Goal: Task Accomplishment & Management: Manage account settings

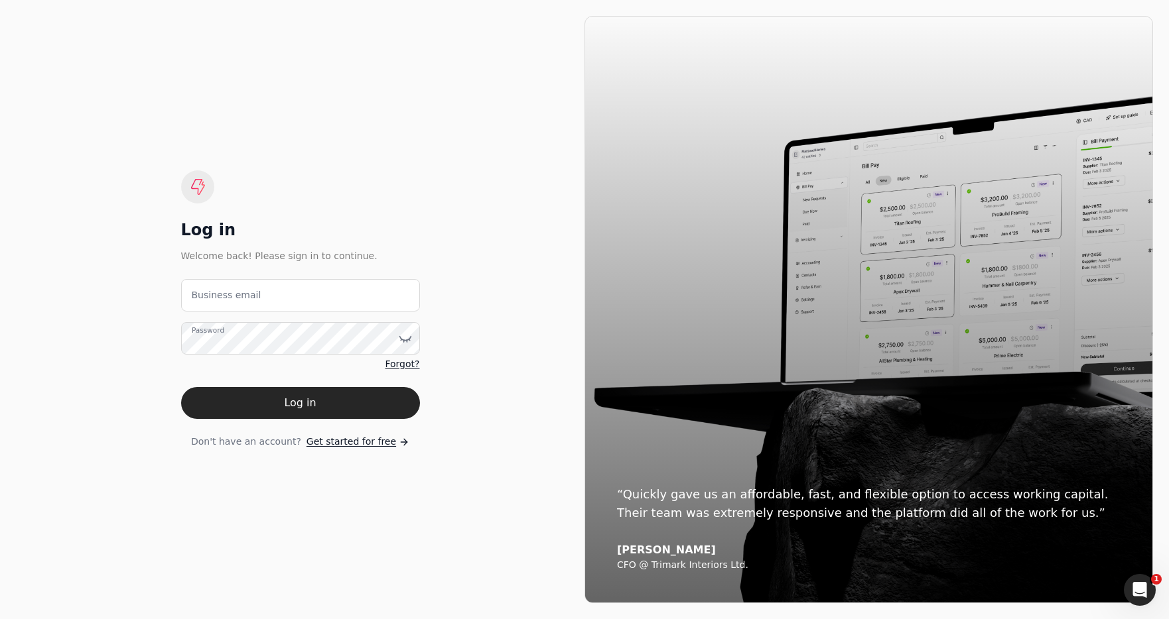
drag, startPoint x: 417, startPoint y: 105, endPoint x: 313, endPoint y: 10, distance: 140.8
click at [407, 97] on div "Log in Welcome back! Please sign in to continue. Business email Password Forgot…" at bounding box center [300, 310] width 568 height 588
click at [348, 291] on email "Business email" at bounding box center [300, 295] width 239 height 33
type email "[EMAIL_ADDRESS][DOMAIN_NAME]"
drag, startPoint x: 374, startPoint y: 403, endPoint x: 468, endPoint y: 307, distance: 134.1
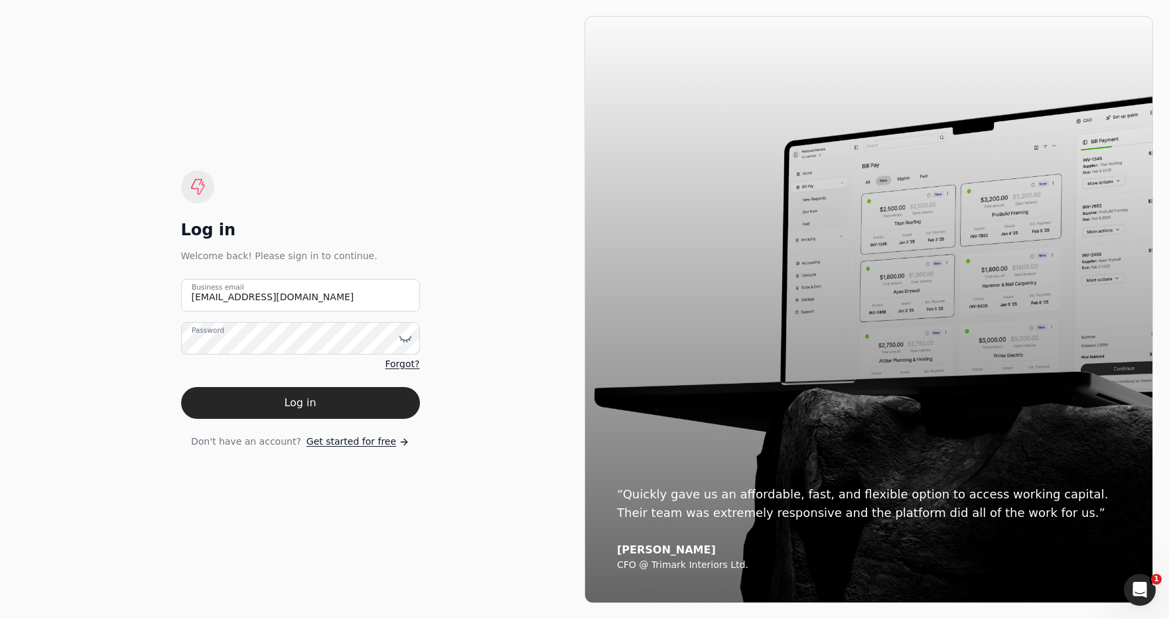
click at [374, 403] on button "Log in" at bounding box center [300, 403] width 239 height 32
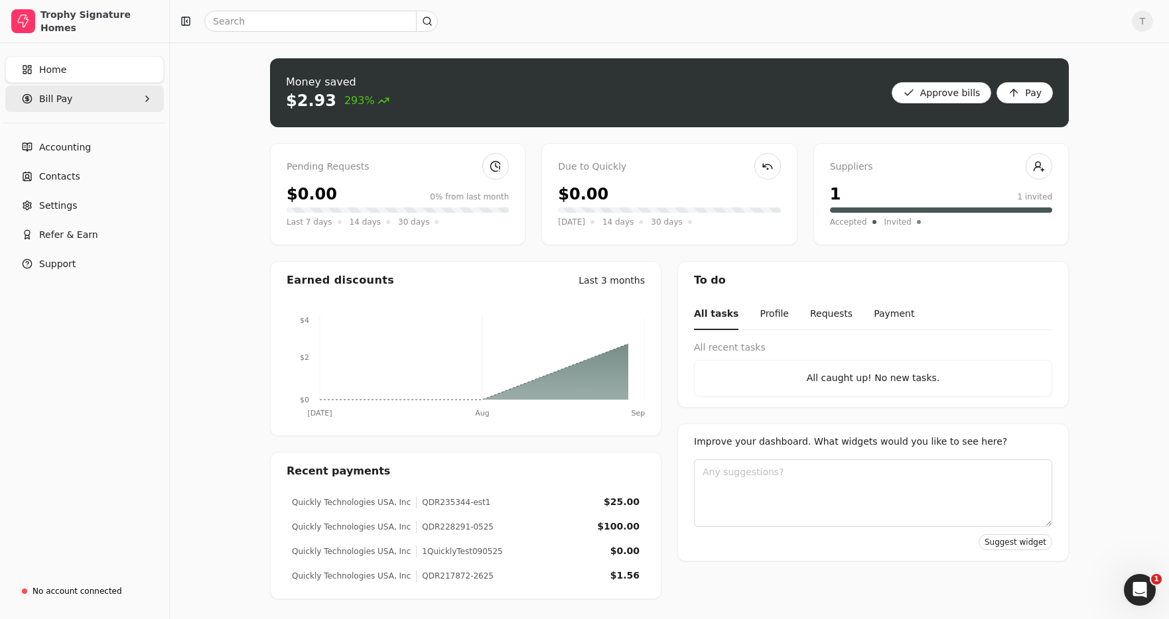
click at [73, 98] on Pay "Bill Pay" at bounding box center [84, 99] width 159 height 27
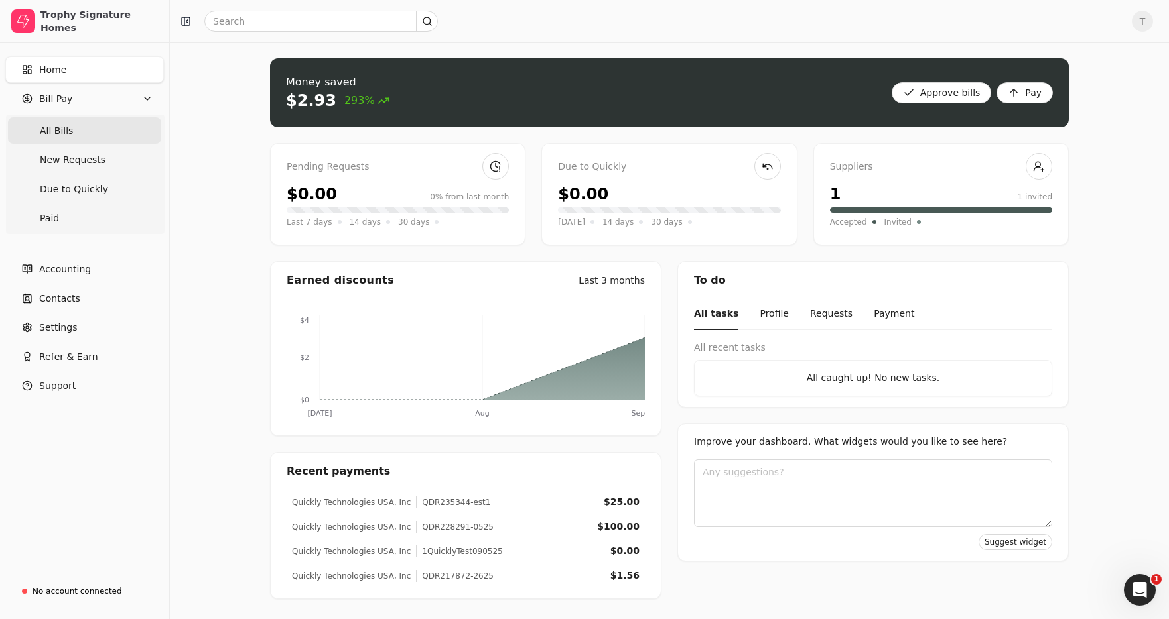
click at [72, 125] on Bills "All Bills" at bounding box center [84, 130] width 153 height 27
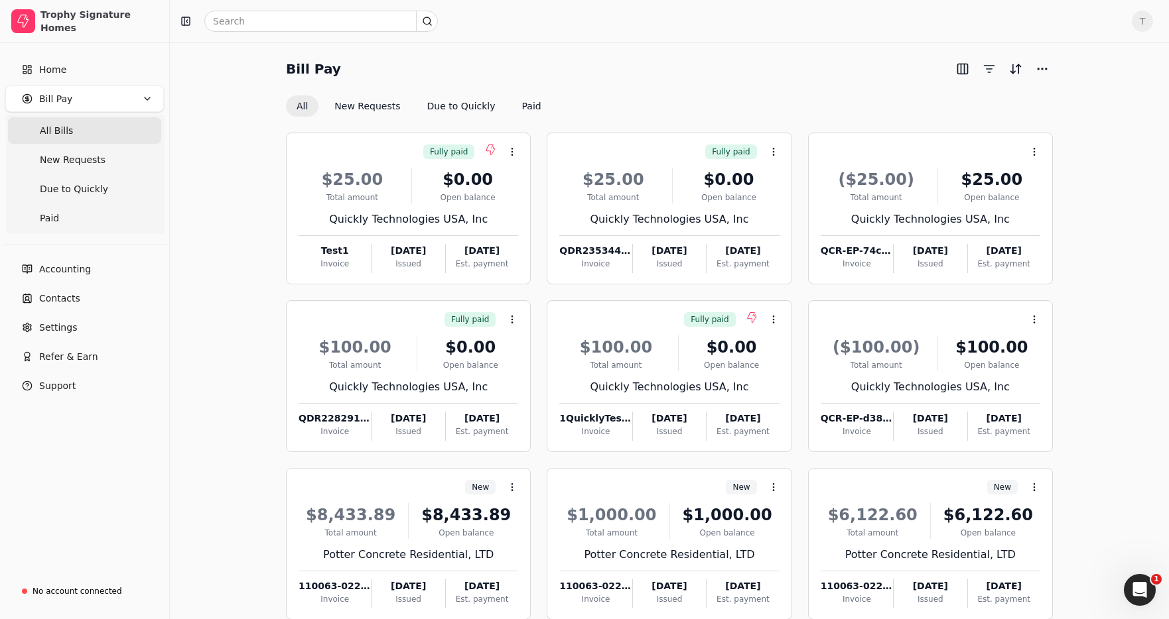
scroll to position [75, 0]
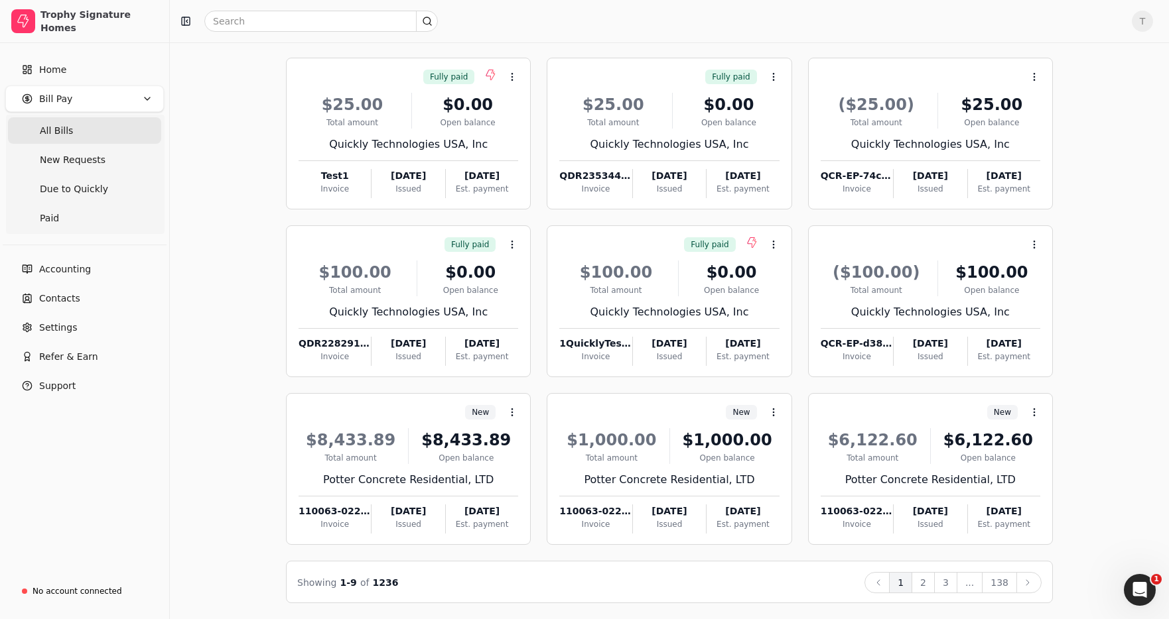
click at [925, 577] on button "2" at bounding box center [922, 582] width 23 height 21
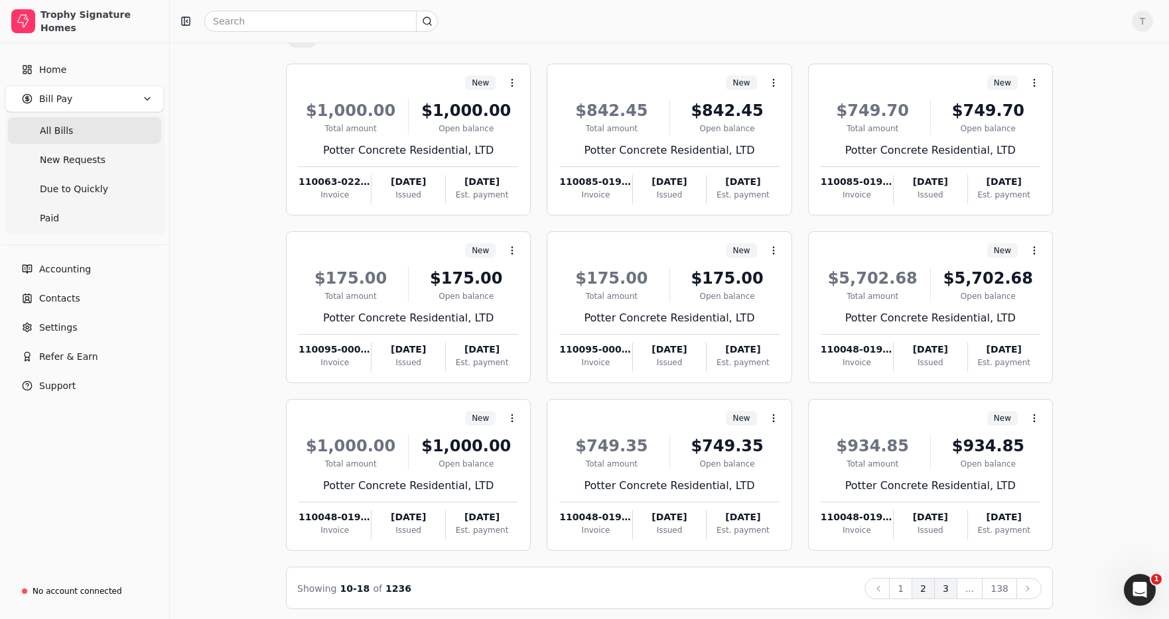
scroll to position [70, 0]
click at [953, 592] on button "3" at bounding box center [945, 588] width 23 height 21
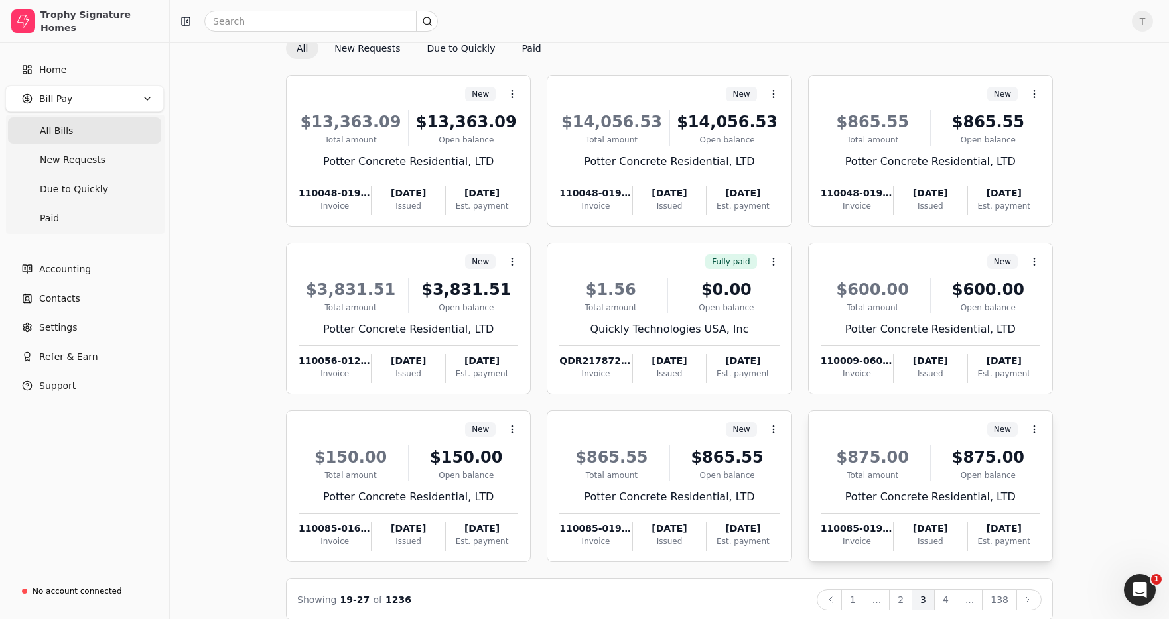
scroll to position [57, 0]
drag, startPoint x: 950, startPoint y: 601, endPoint x: 953, endPoint y: 580, distance: 21.5
click at [950, 601] on button "4" at bounding box center [945, 600] width 23 height 21
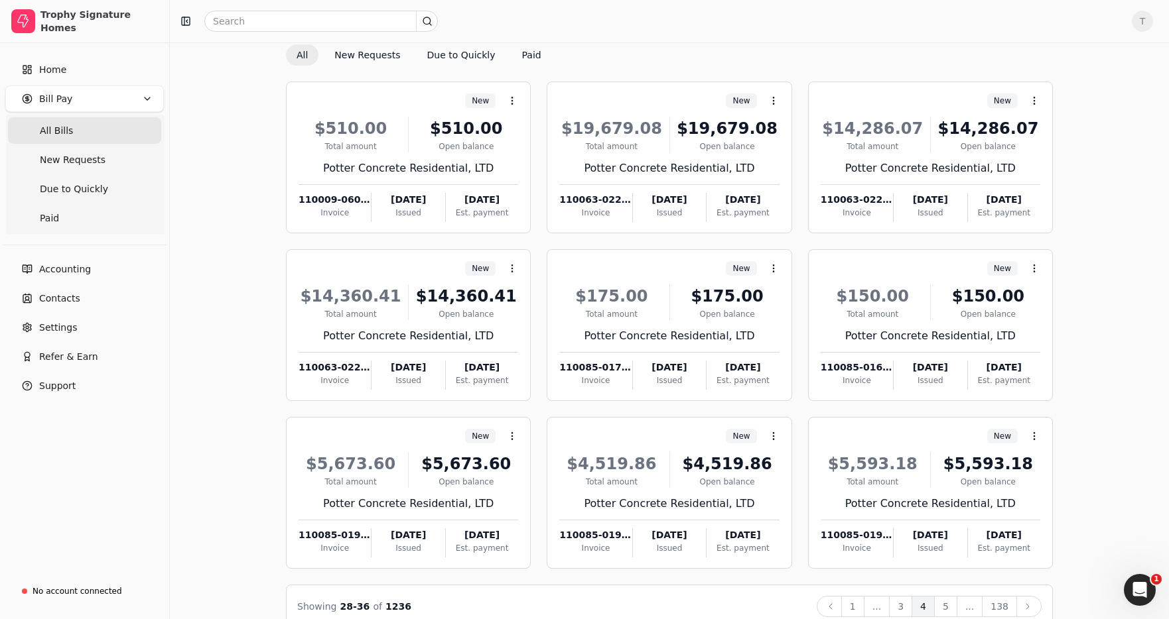
scroll to position [44, 0]
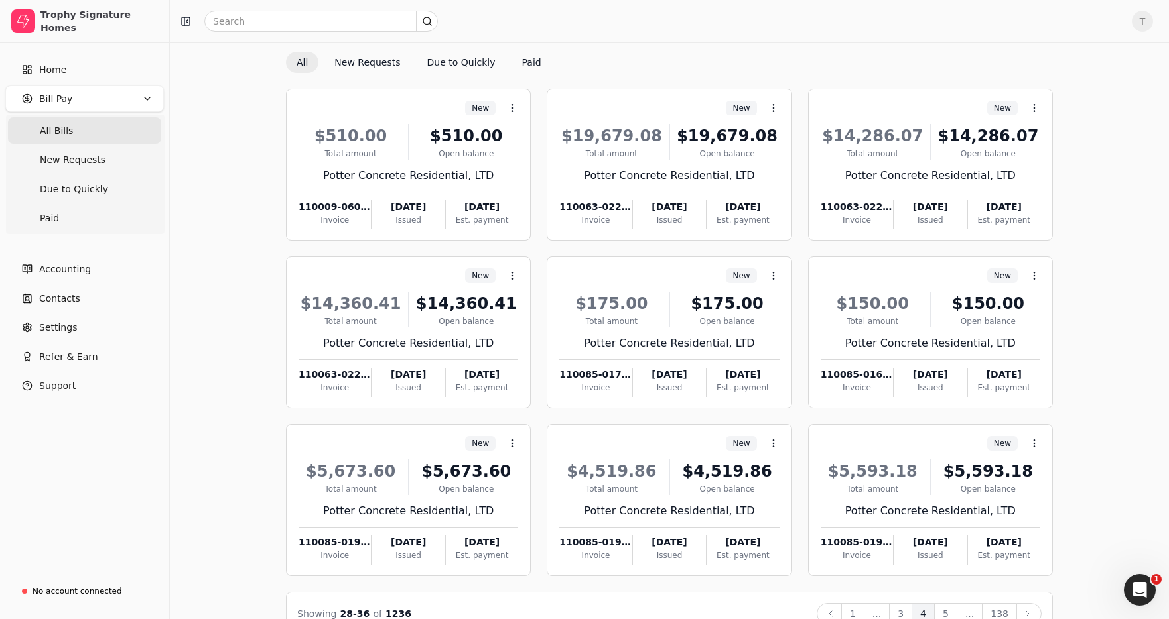
drag, startPoint x: 948, startPoint y: 607, endPoint x: 1017, endPoint y: 570, distance: 77.8
click at [948, 607] on button "5" at bounding box center [945, 614] width 23 height 21
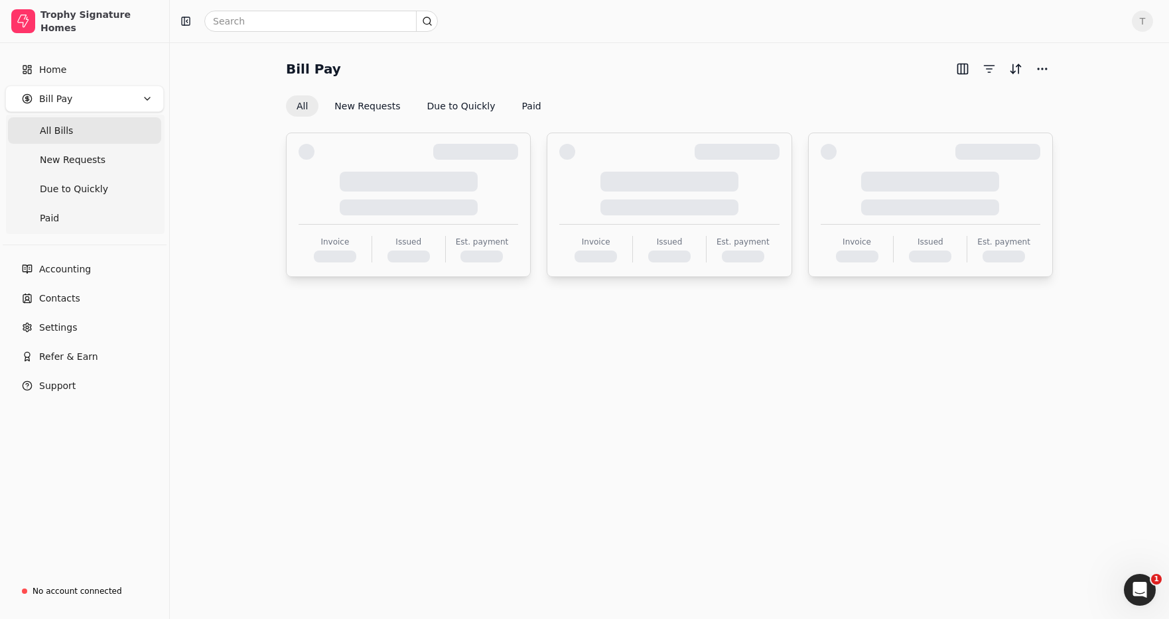
scroll to position [75, 0]
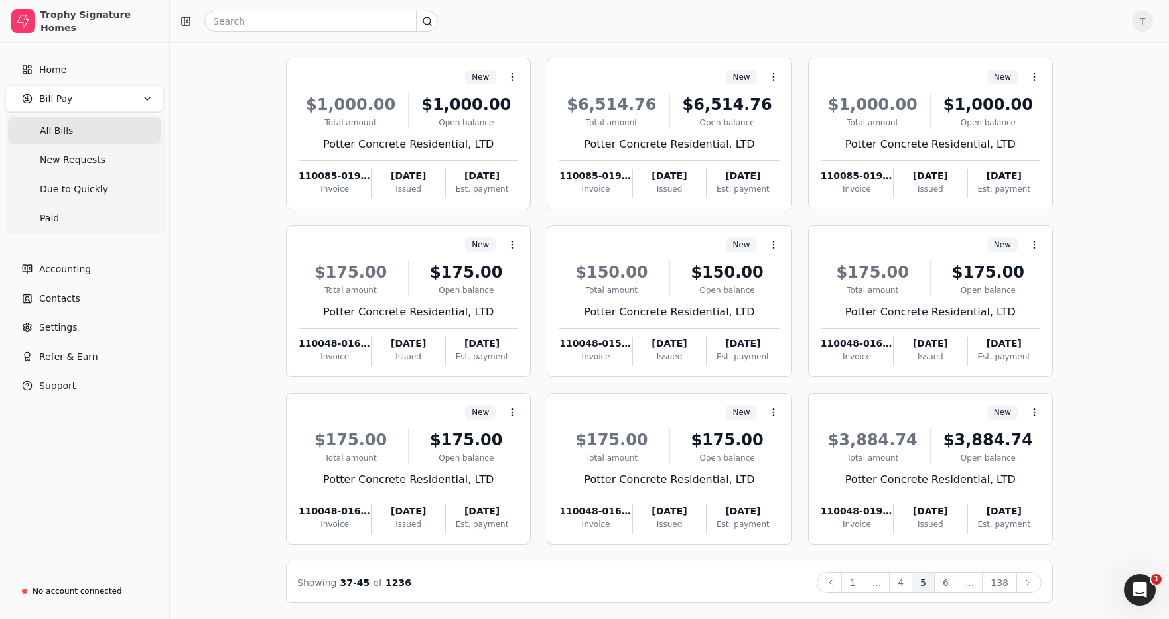
click at [952, 580] on button "6" at bounding box center [945, 582] width 23 height 21
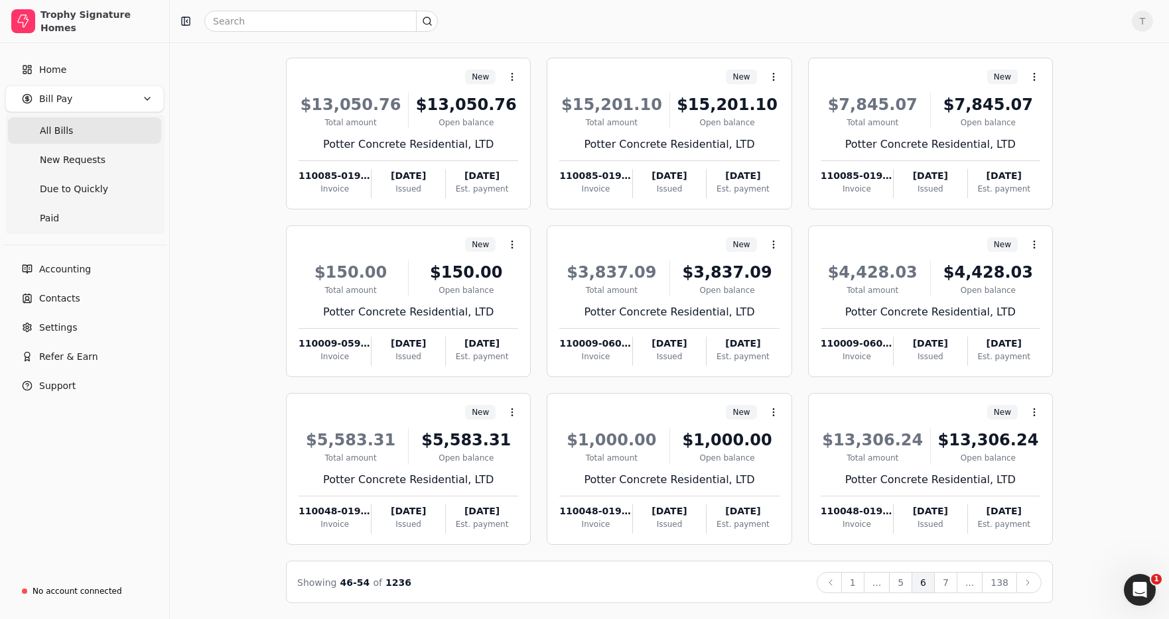
scroll to position [73, 0]
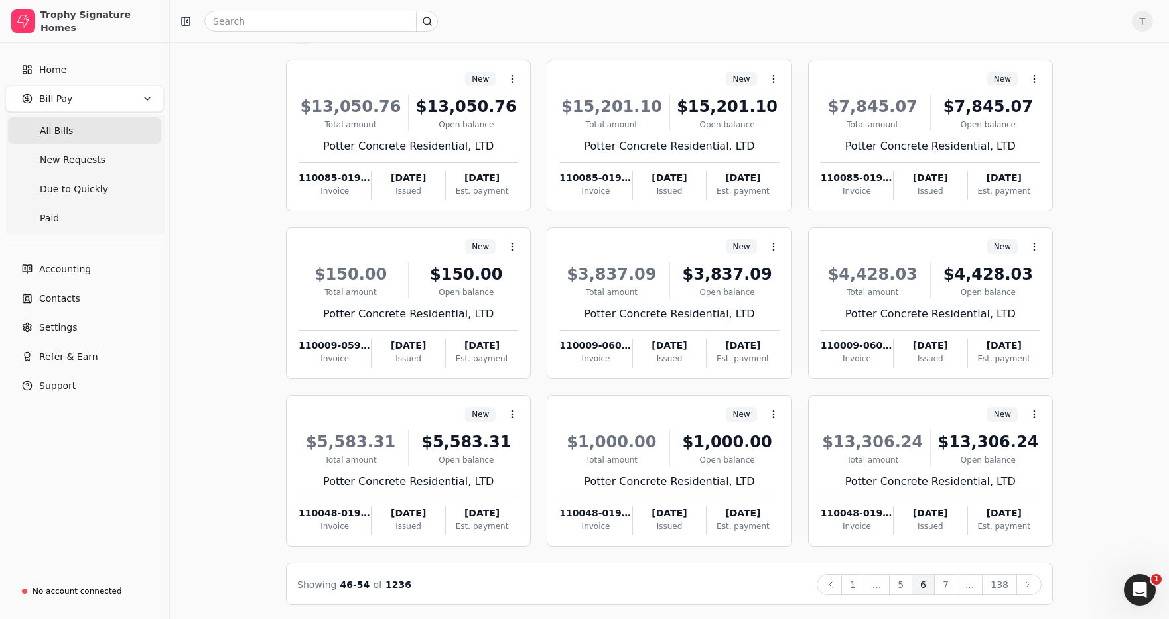
click at [954, 584] on button "7" at bounding box center [945, 584] width 23 height 21
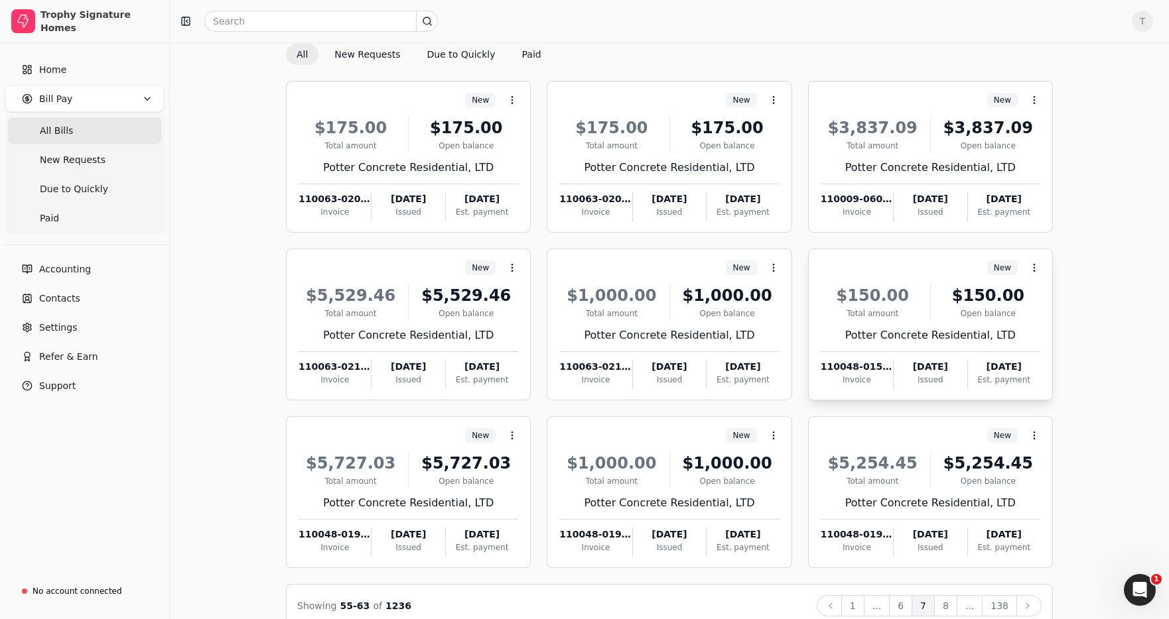
scroll to position [75, 0]
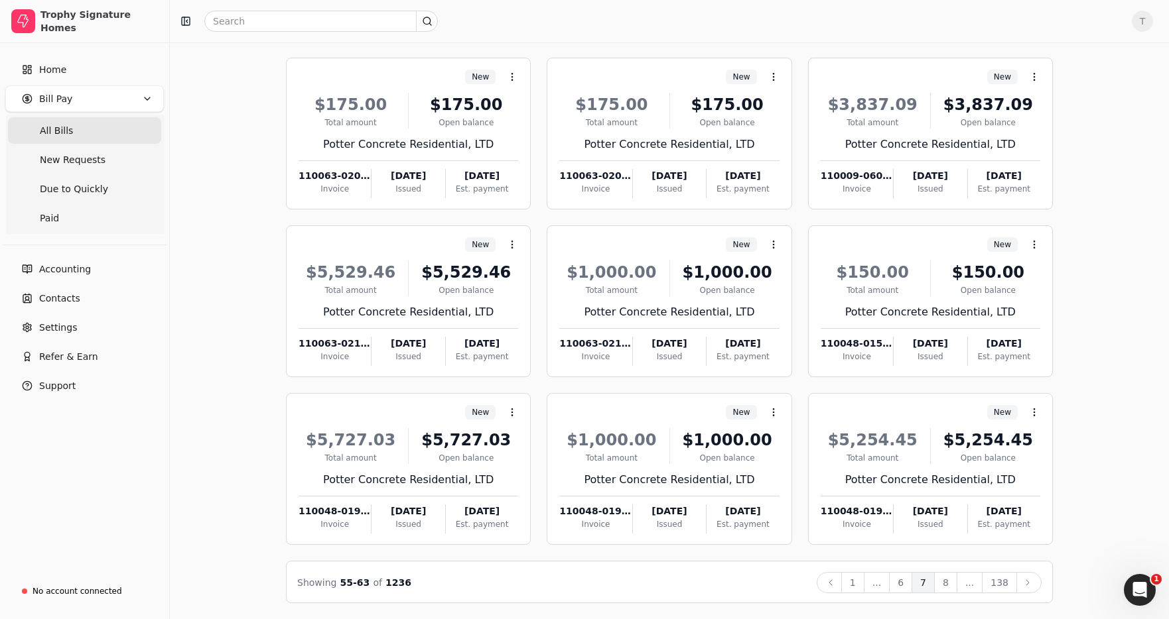
drag, startPoint x: 950, startPoint y: 584, endPoint x: 988, endPoint y: 578, distance: 37.7
click at [950, 584] on button "8" at bounding box center [945, 582] width 23 height 21
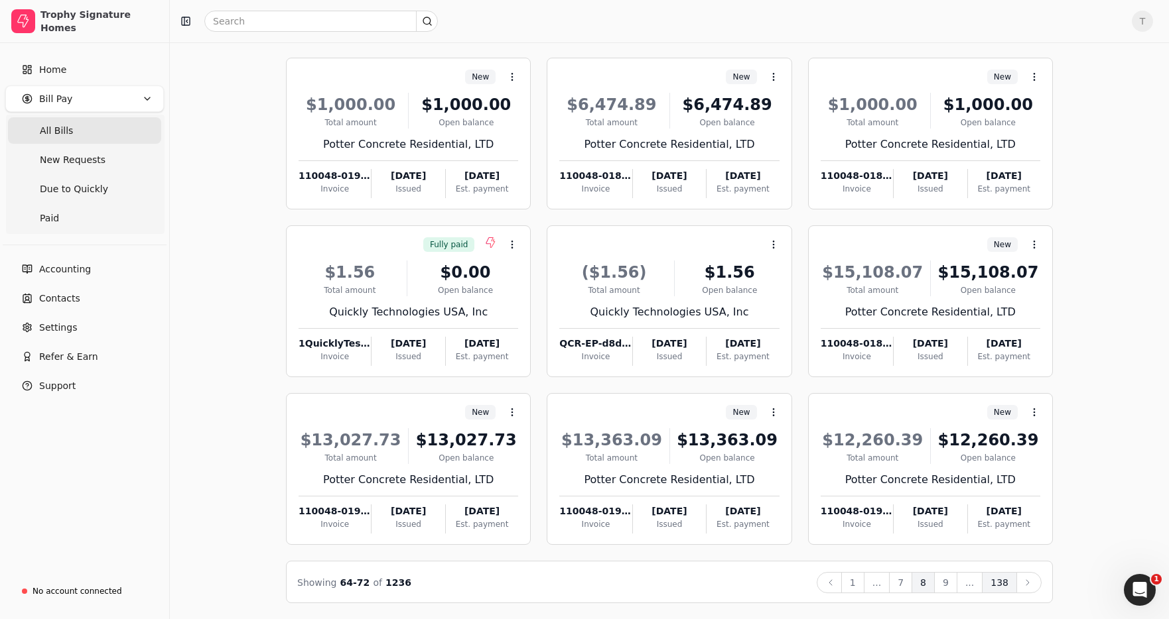
click at [998, 587] on button "138" at bounding box center [999, 582] width 35 height 21
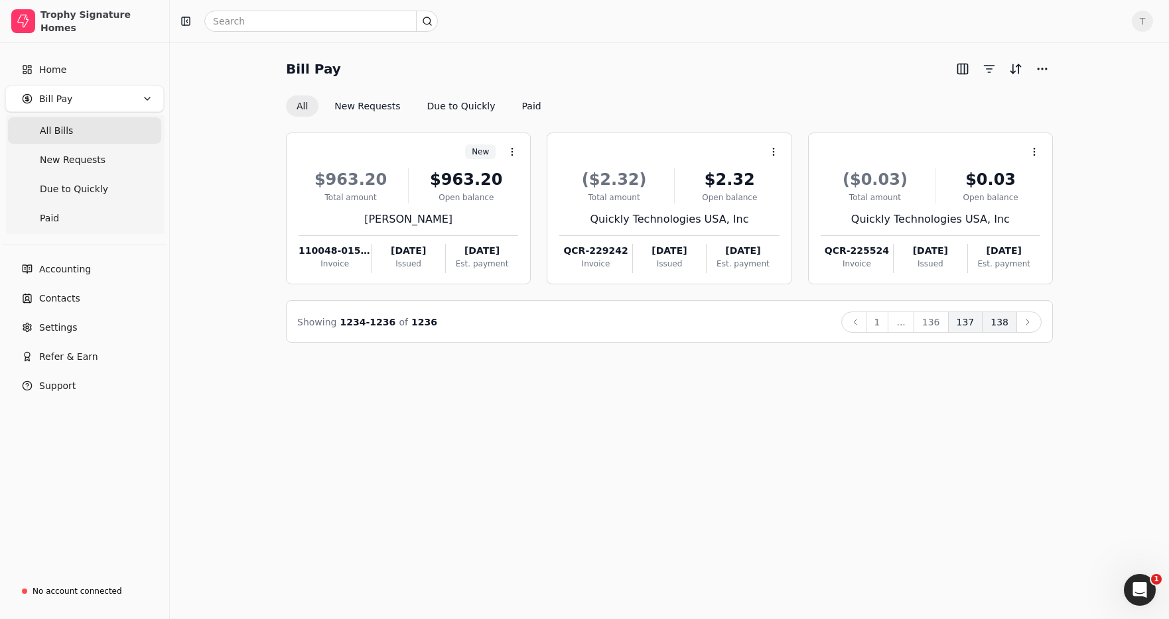
click at [970, 325] on button "137" at bounding box center [965, 322] width 35 height 21
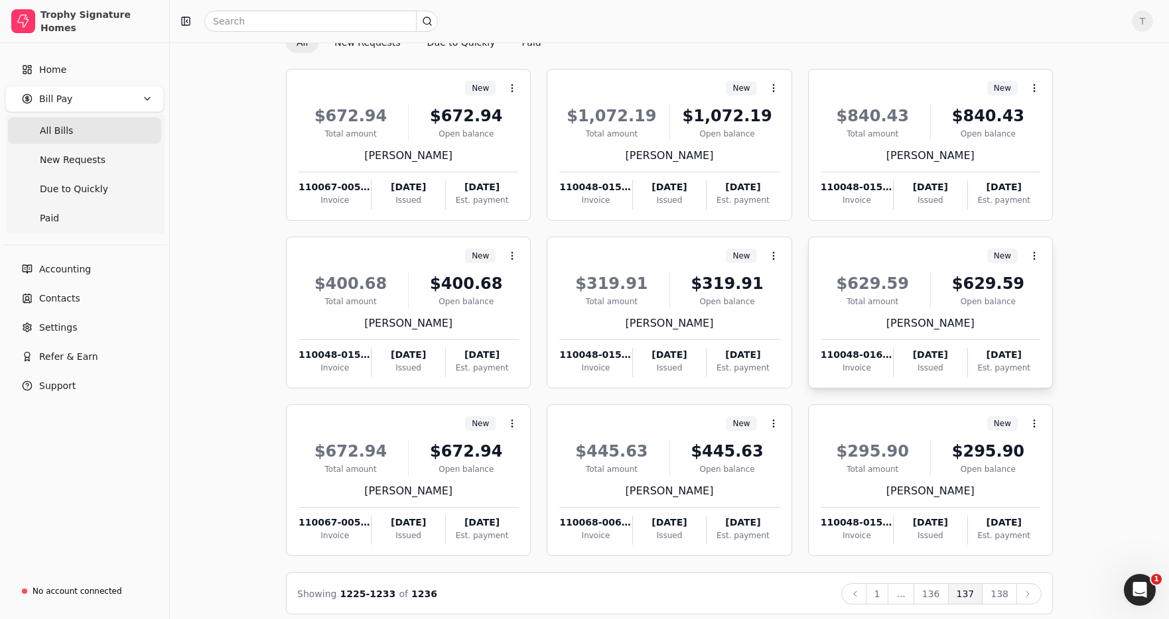
scroll to position [75, 0]
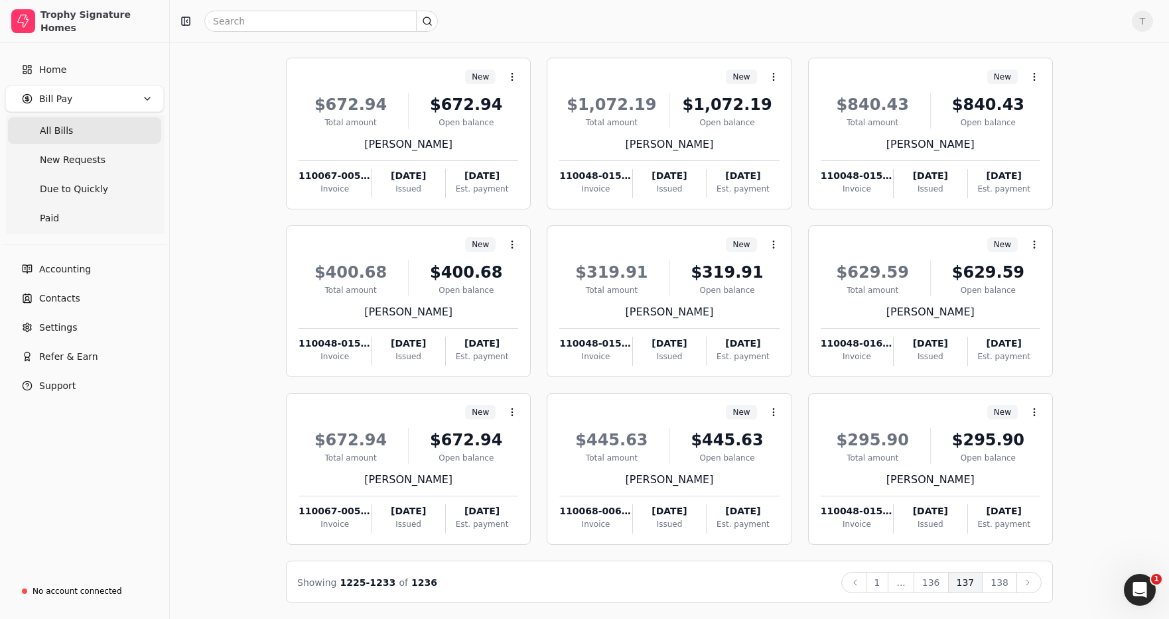
drag, startPoint x: 931, startPoint y: 581, endPoint x: 938, endPoint y: 577, distance: 8.3
click at [931, 581] on button "136" at bounding box center [930, 582] width 35 height 21
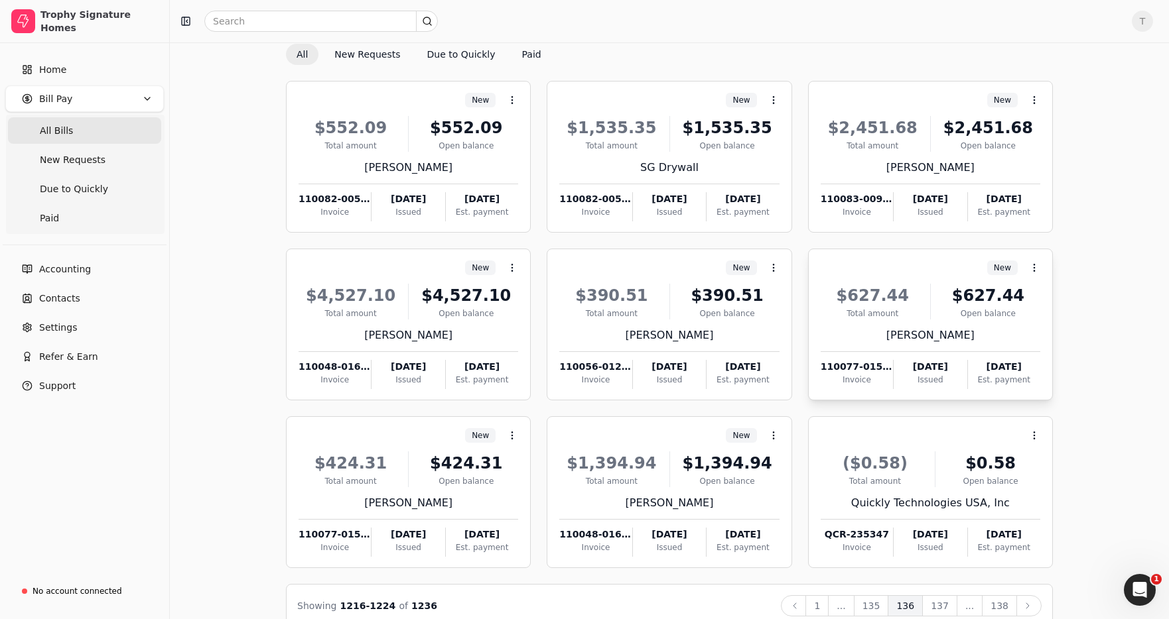
scroll to position [53, 0]
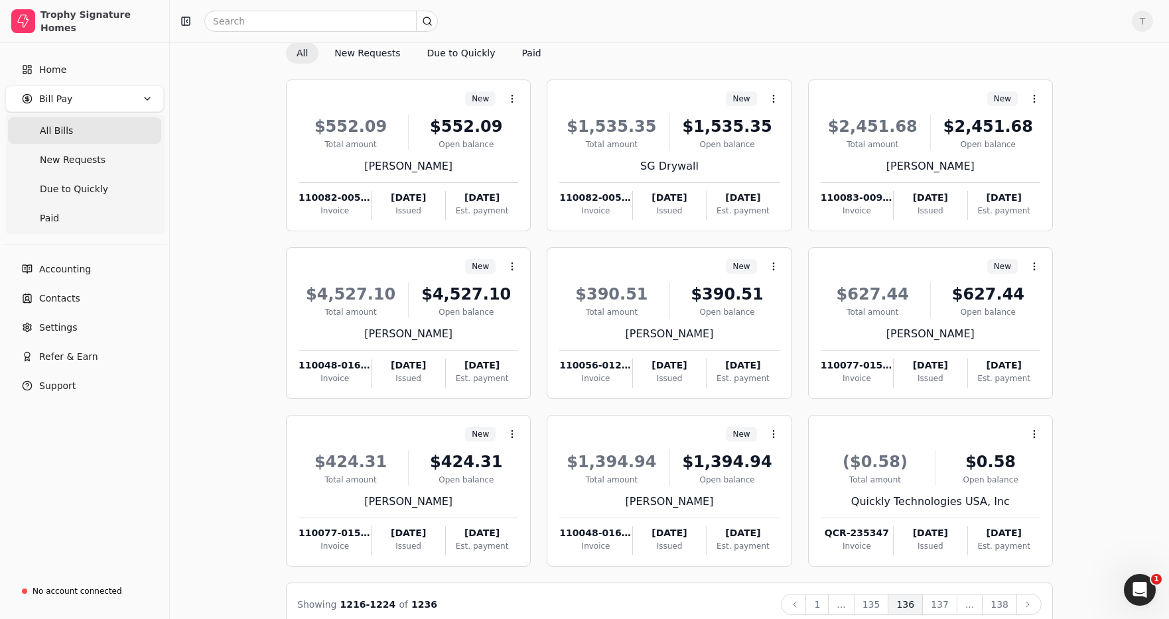
drag, startPoint x: 885, startPoint y: 604, endPoint x: 903, endPoint y: 596, distance: 19.0
click at [885, 604] on button "135" at bounding box center [871, 604] width 35 height 21
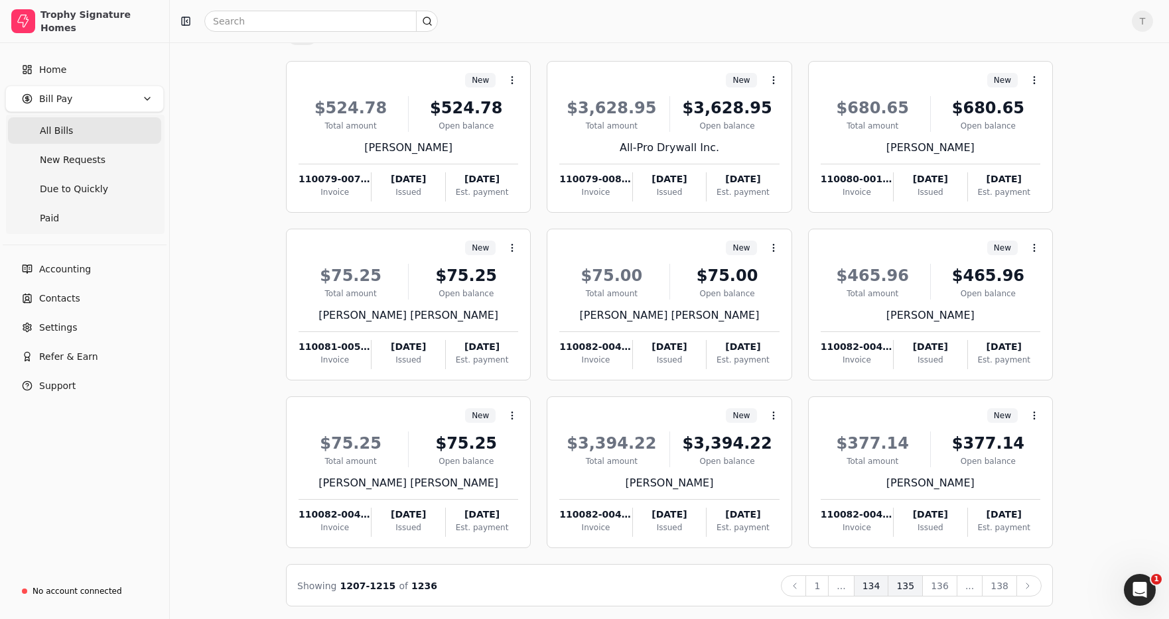
scroll to position [75, 0]
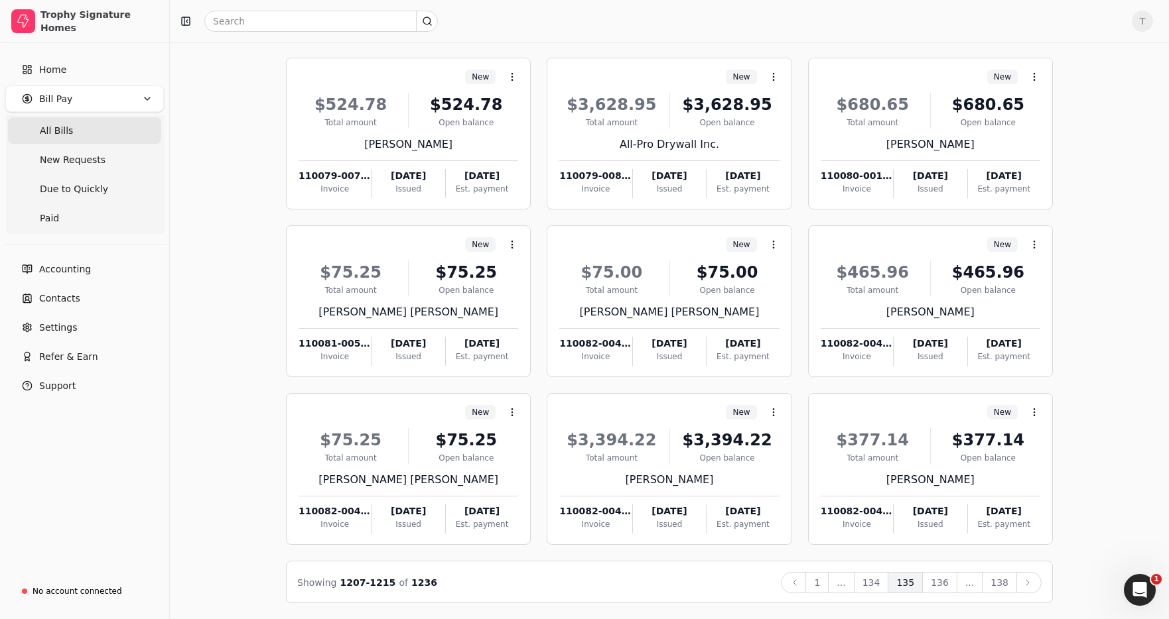
click at [883, 590] on button "134" at bounding box center [871, 582] width 35 height 21
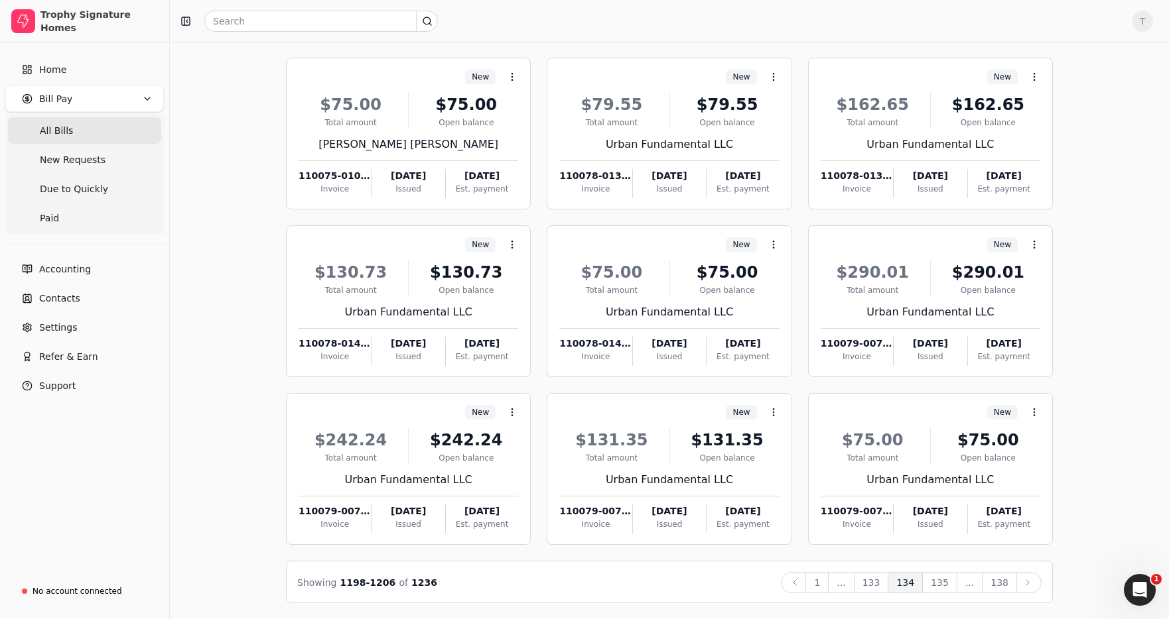
drag, startPoint x: 878, startPoint y: 582, endPoint x: 966, endPoint y: 551, distance: 93.8
click at [878, 582] on button "133" at bounding box center [871, 582] width 35 height 21
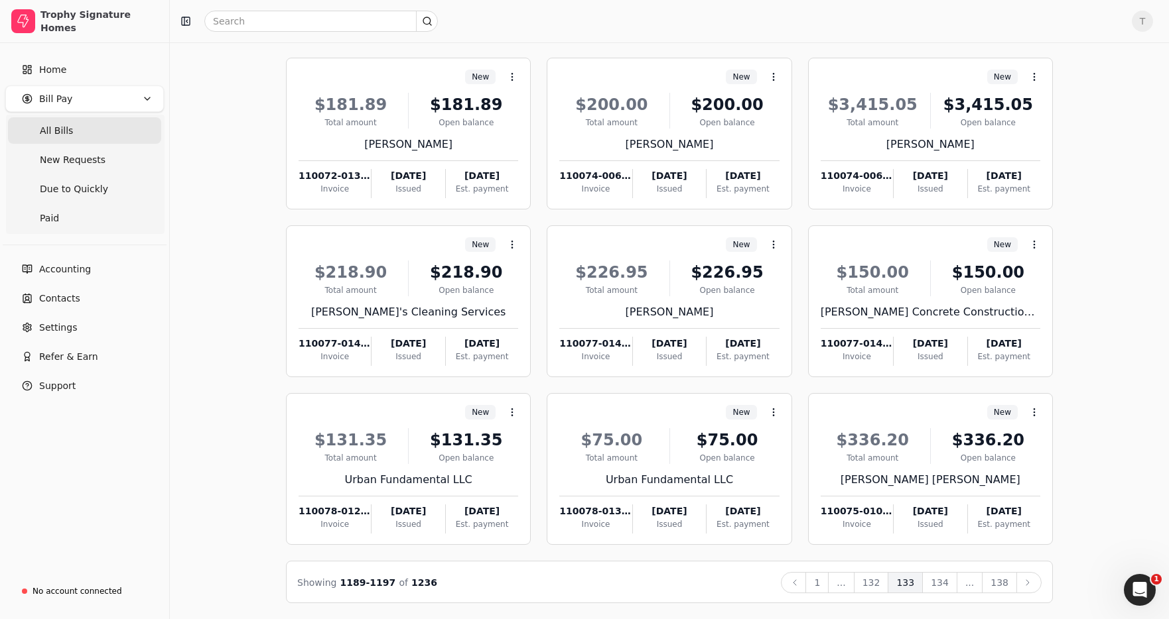
drag, startPoint x: 881, startPoint y: 584, endPoint x: 935, endPoint y: 550, distance: 63.5
click at [881, 584] on button "132" at bounding box center [871, 582] width 35 height 21
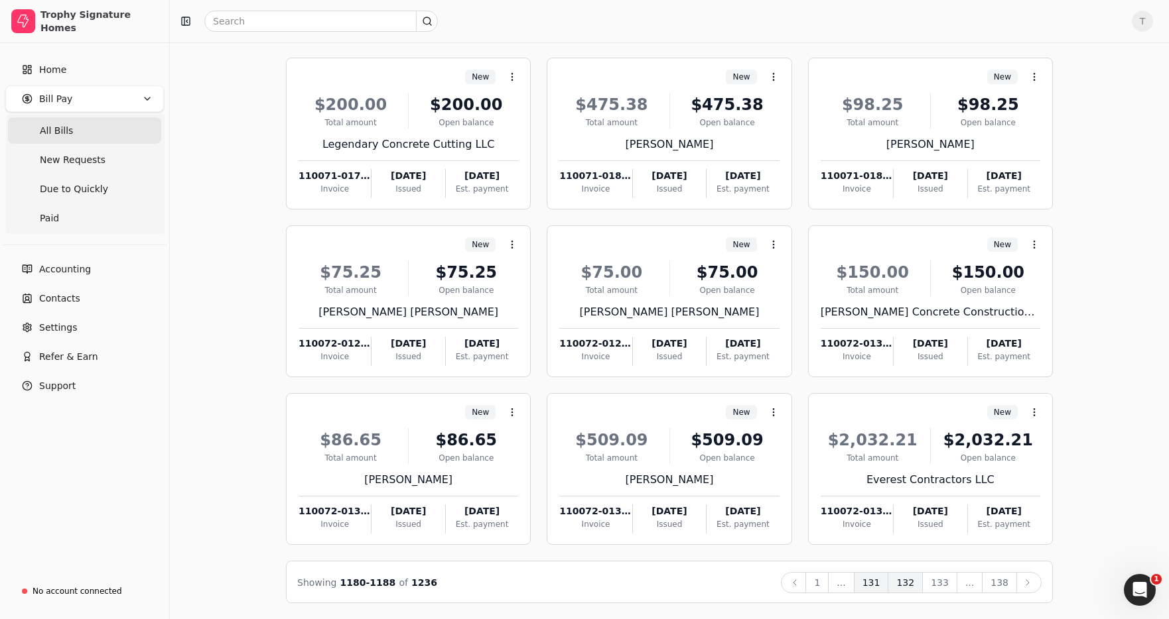
click at [879, 588] on button "131" at bounding box center [871, 582] width 35 height 21
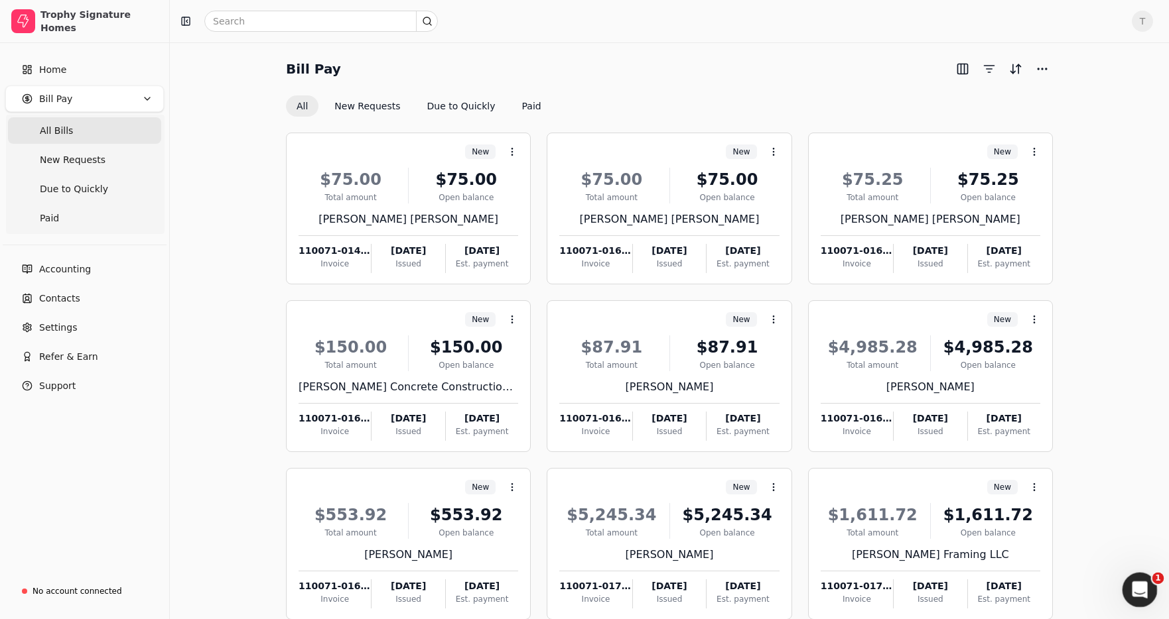
drag, startPoint x: 1151, startPoint y: 584, endPoint x: 2278, endPoint y: 1159, distance: 1264.8
click at [1155, 584] on div "Open Intercom Messenger" at bounding box center [1138, 588] width 44 height 44
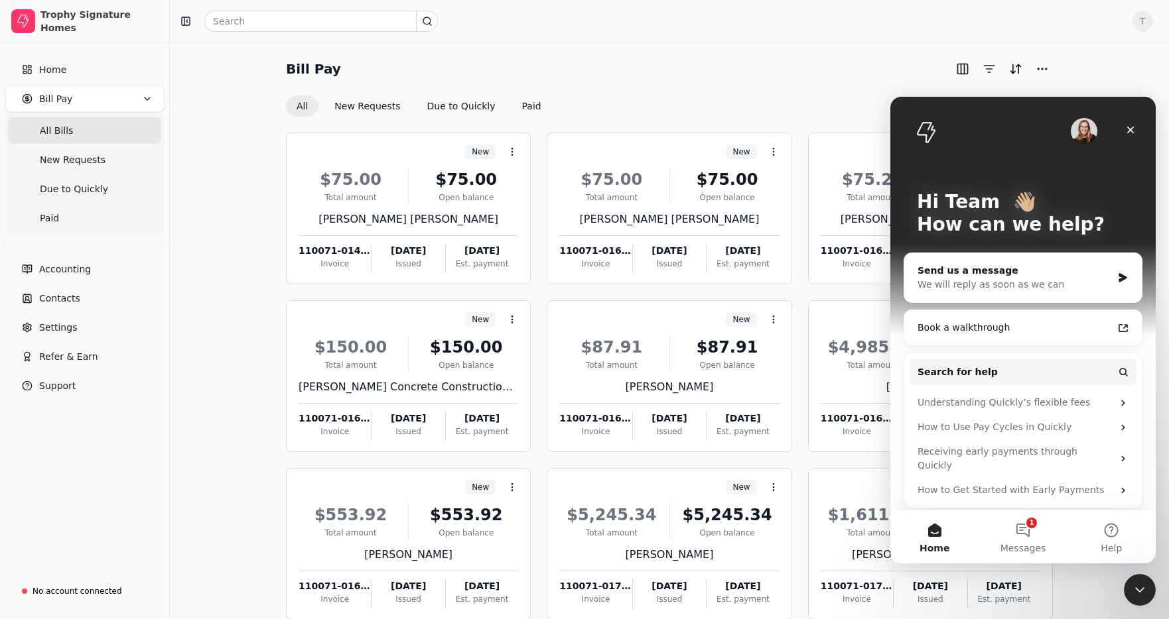
click at [641, 75] on div "Bill Pay" at bounding box center [669, 68] width 767 height 21
click at [371, 109] on button "New Requests" at bounding box center [367, 106] width 87 height 21
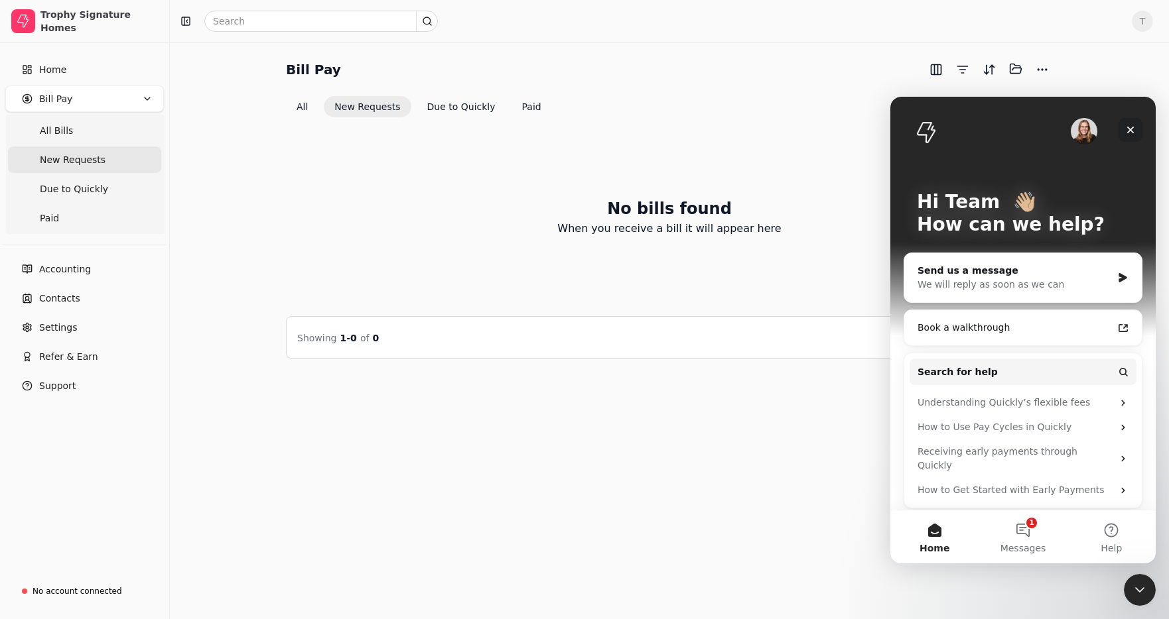
click at [1132, 126] on icon "Close" at bounding box center [1130, 130] width 11 height 11
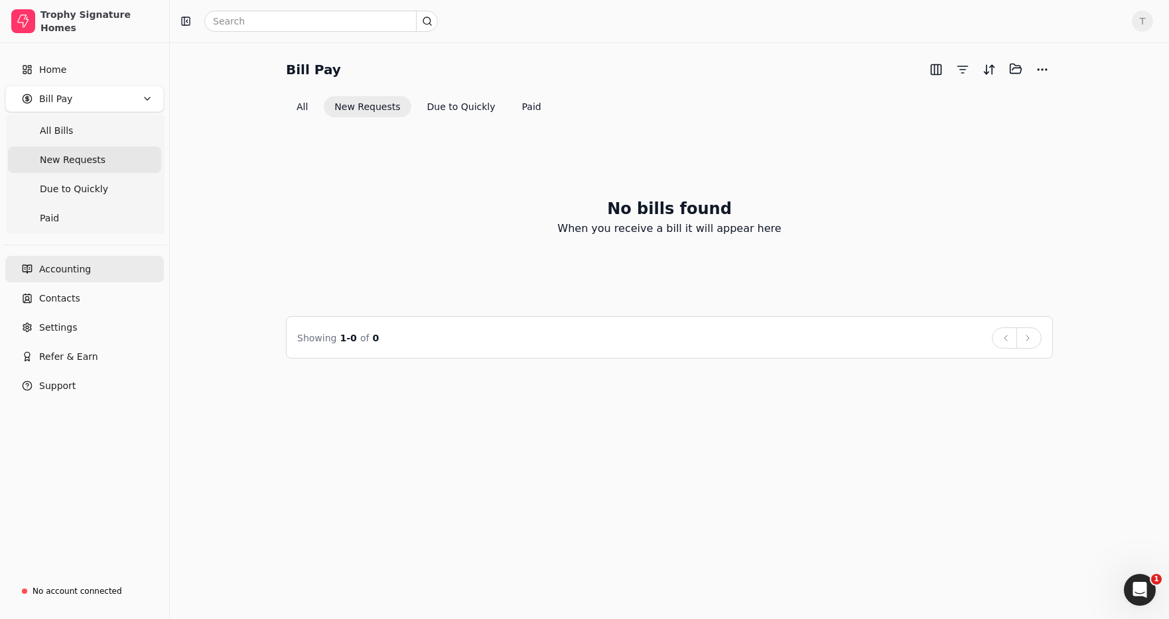
click at [64, 269] on span "Accounting" at bounding box center [65, 270] width 52 height 14
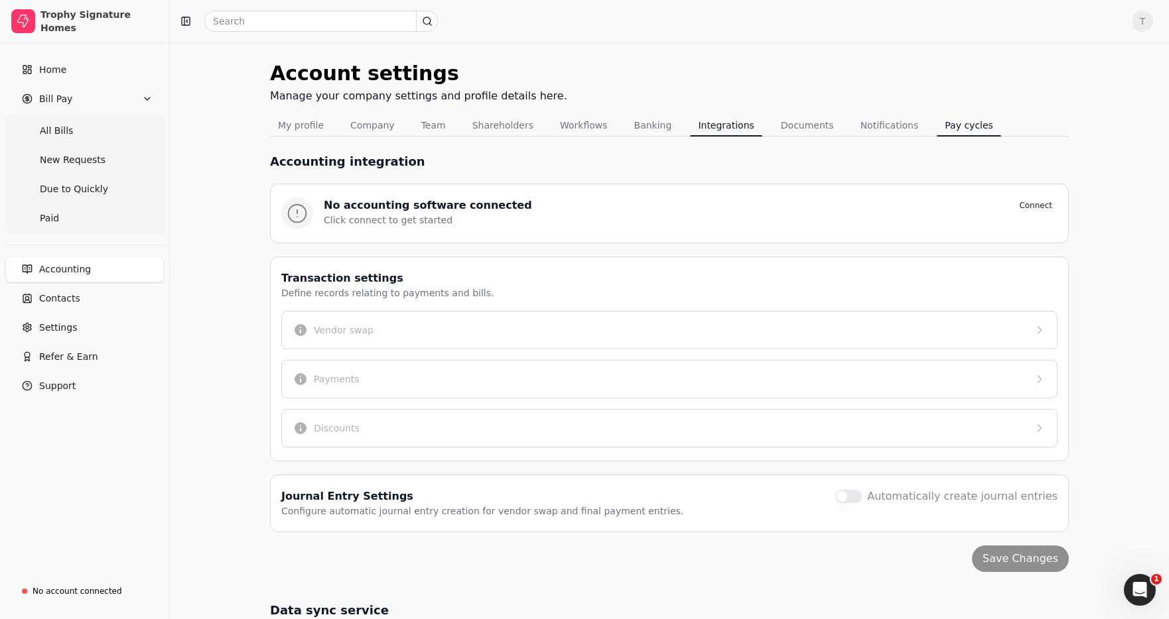
click at [945, 127] on button "Pay cycles" at bounding box center [969, 125] width 64 height 21
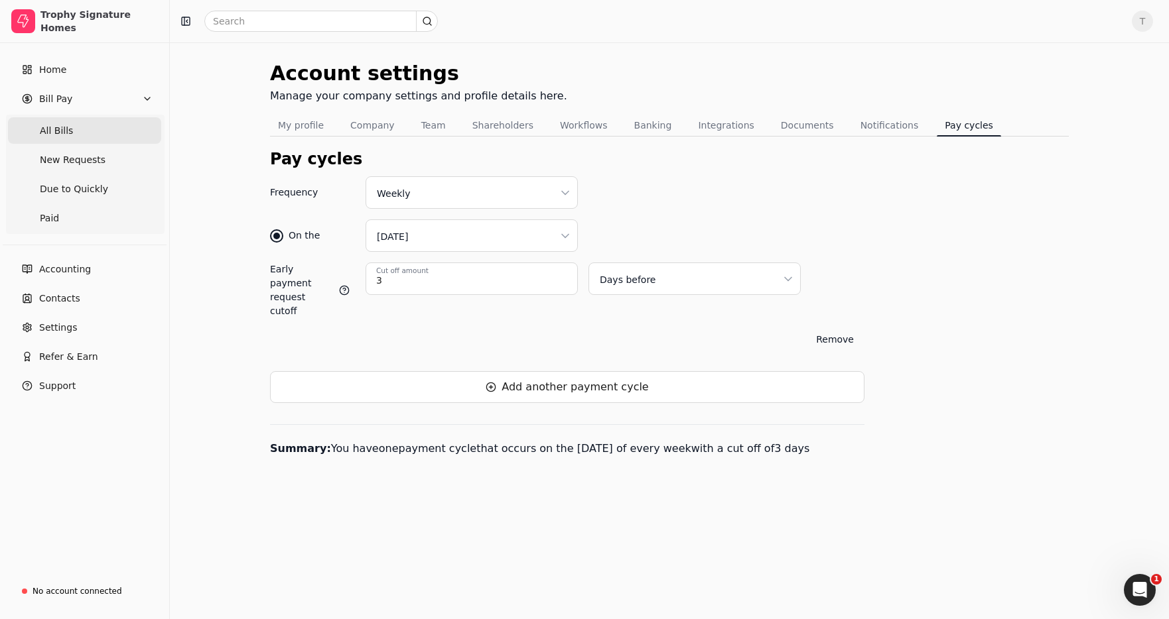
drag, startPoint x: 92, startPoint y: 131, endPoint x: 98, endPoint y: 133, distance: 6.9
click at [92, 131] on Bills "All Bills" at bounding box center [84, 130] width 153 height 27
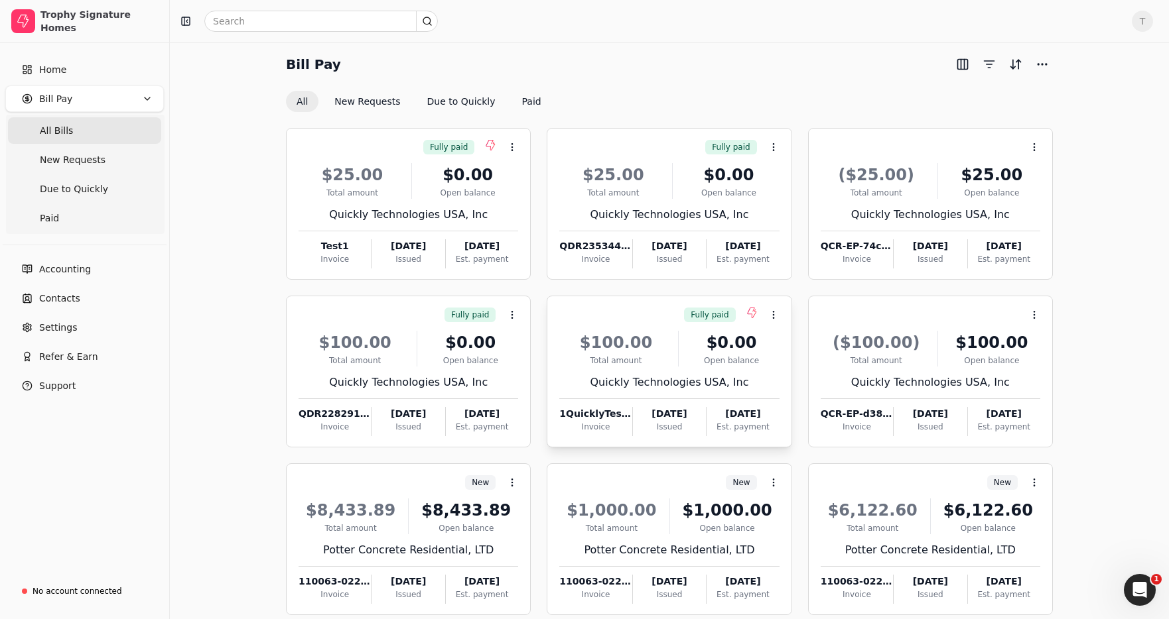
scroll to position [6, 0]
click at [515, 143] on icon at bounding box center [512, 146] width 11 height 11
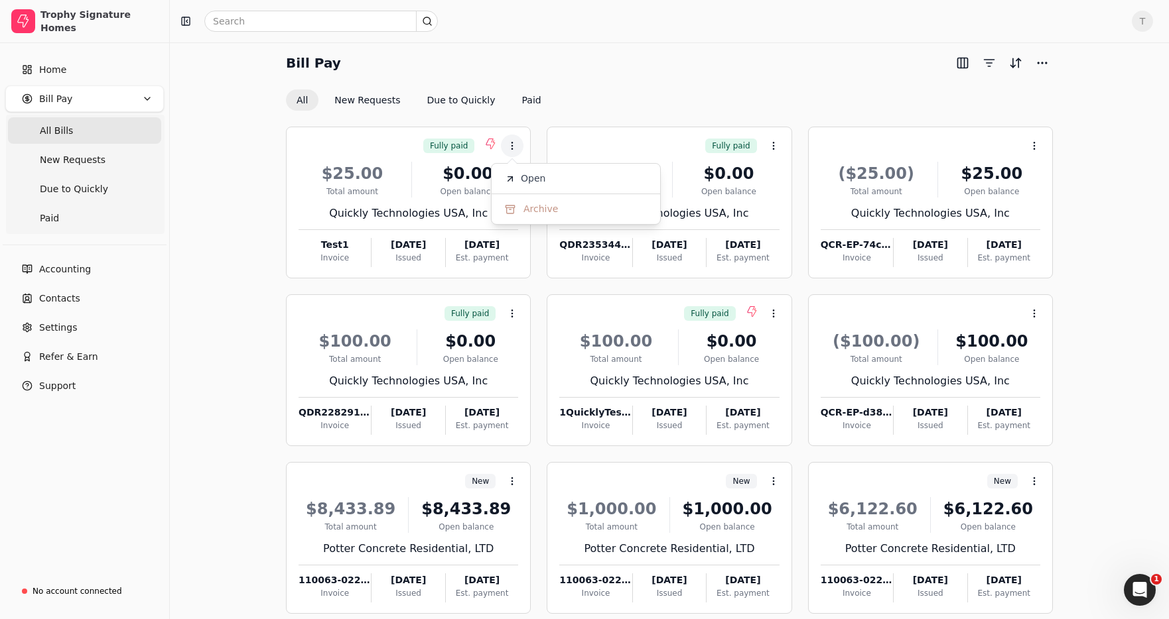
click at [687, 84] on div "Bill Pay All New Requests Due to Quickly Paid" at bounding box center [669, 81] width 767 height 58
drag, startPoint x: 686, startPoint y: 90, endPoint x: 684, endPoint y: 177, distance: 87.6
click at [686, 90] on div "All New Requests Due to Quickly Paid" at bounding box center [669, 100] width 767 height 21
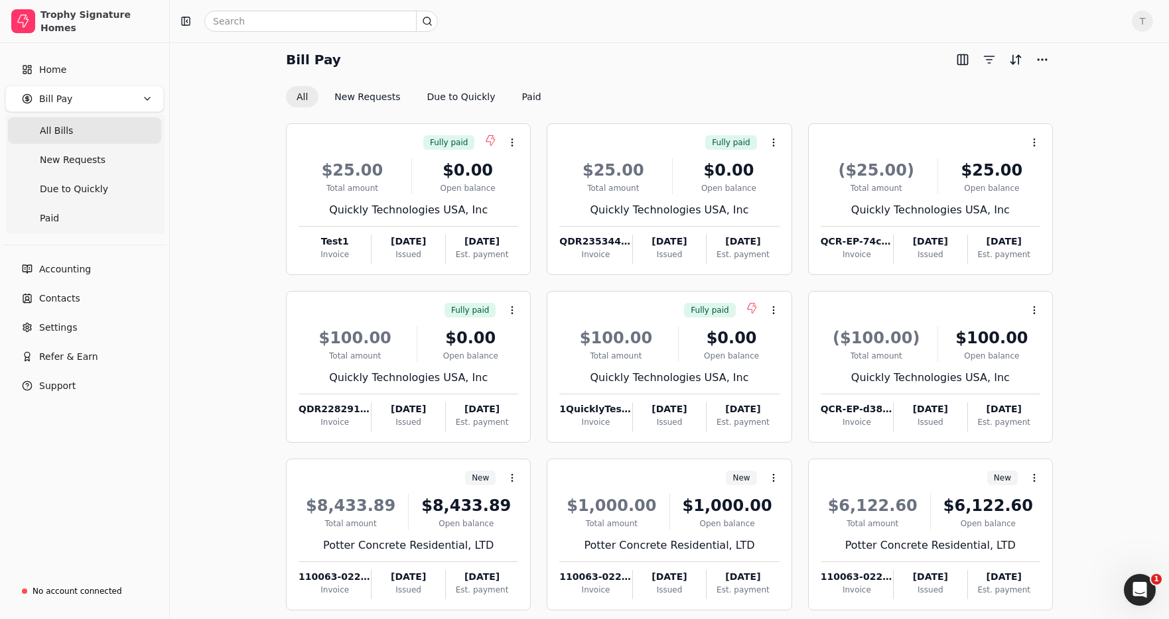
scroll to position [7, 0]
drag, startPoint x: 244, startPoint y: 205, endPoint x: 163, endPoint y: 149, distance: 99.2
click at [242, 204] on div "Bill Pay All New Requests Due to Quickly Paid Fully paid Context Menu Button $2…" at bounding box center [669, 360] width 967 height 620
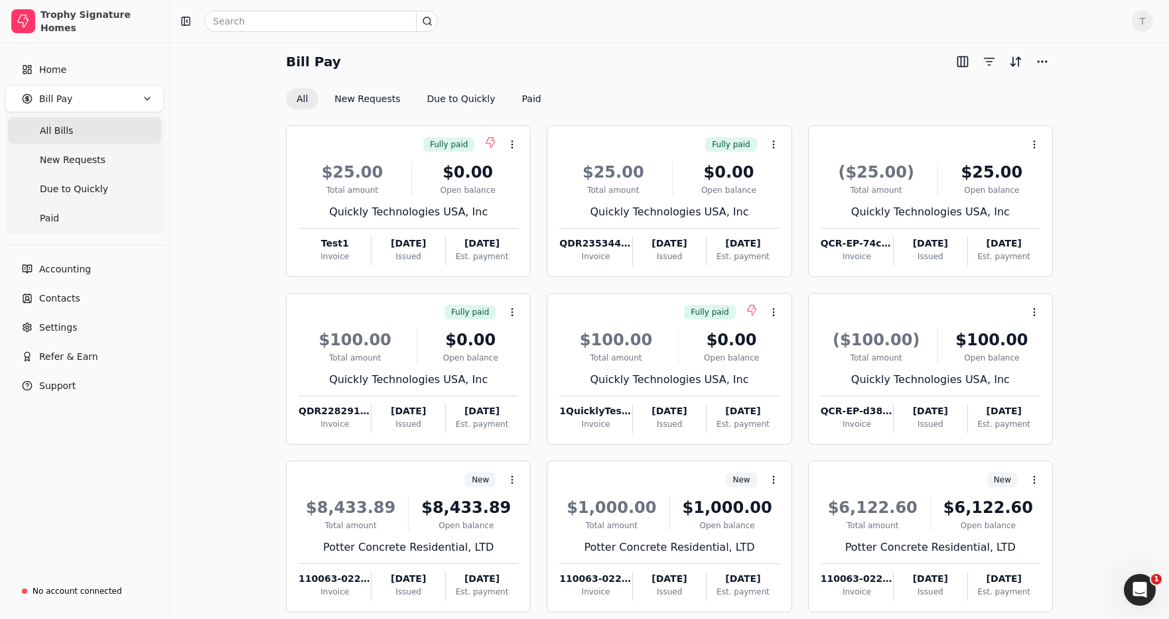
click at [106, 130] on Bills "All Bills" at bounding box center [84, 130] width 153 height 27
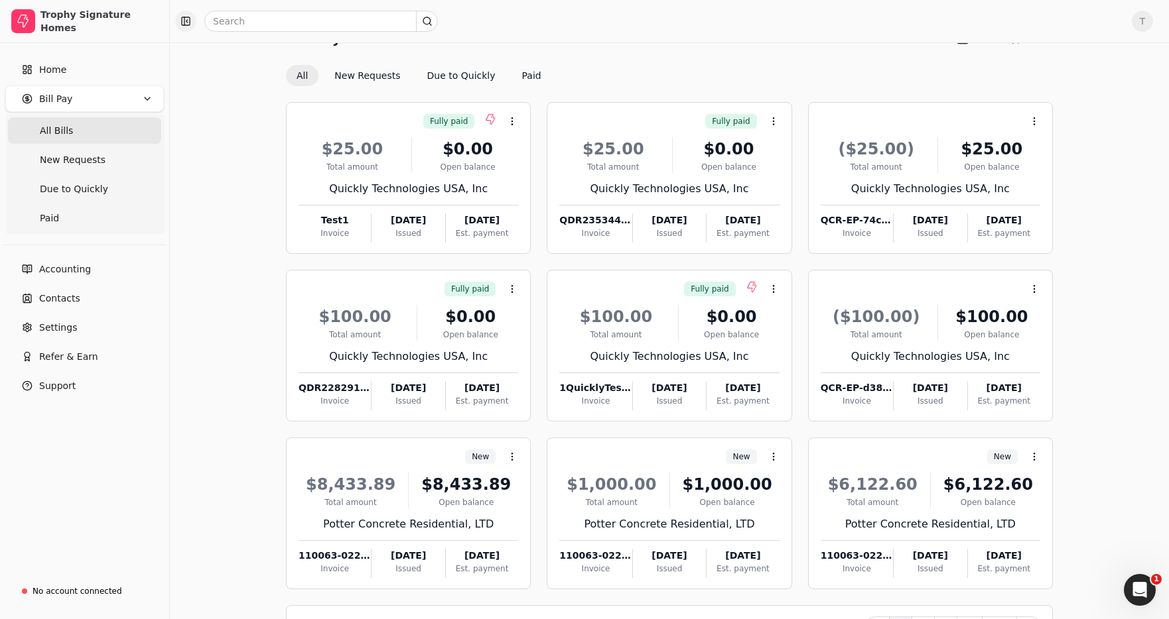
scroll to position [48, 0]
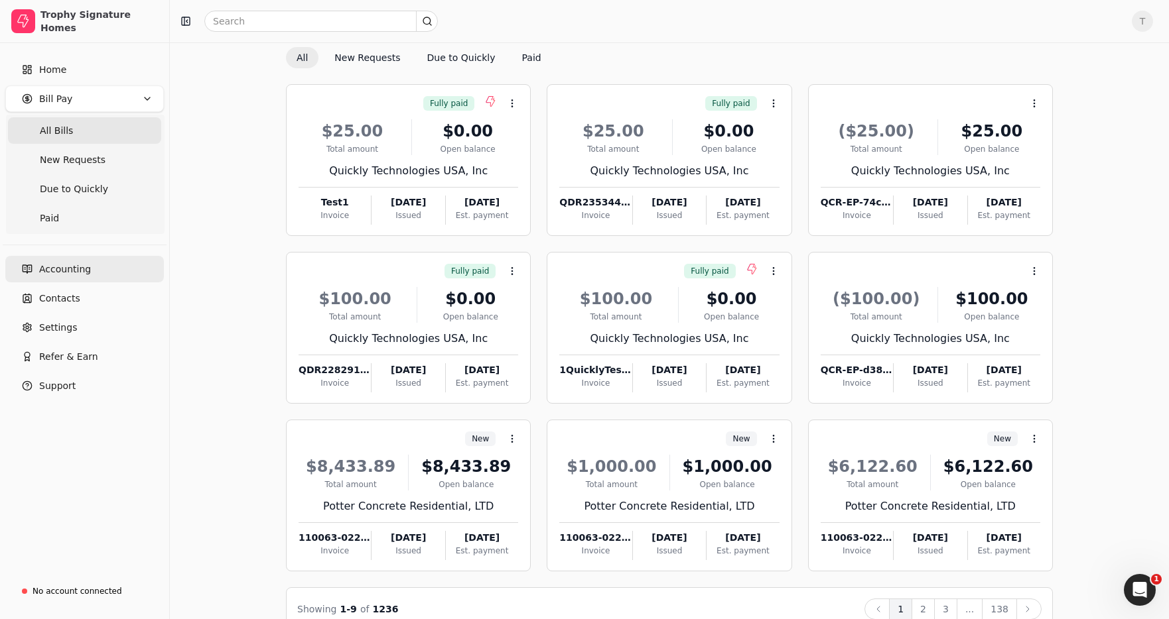
click at [82, 266] on span "Accounting" at bounding box center [65, 270] width 52 height 14
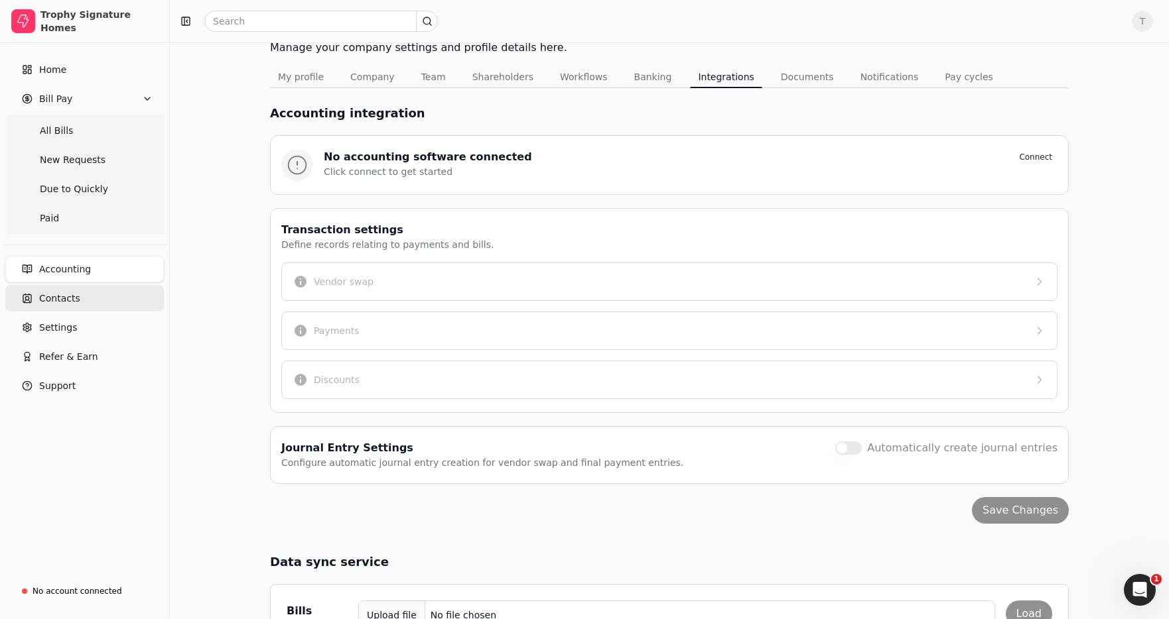
click at [81, 295] on link "Contacts" at bounding box center [84, 298] width 159 height 27
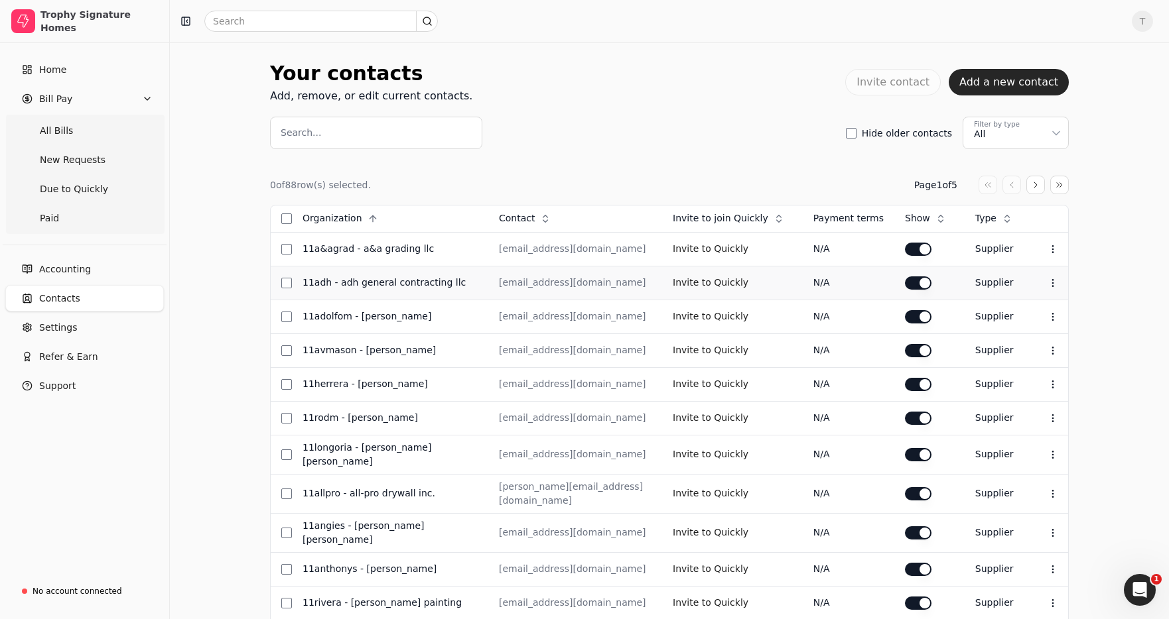
scroll to position [399, 0]
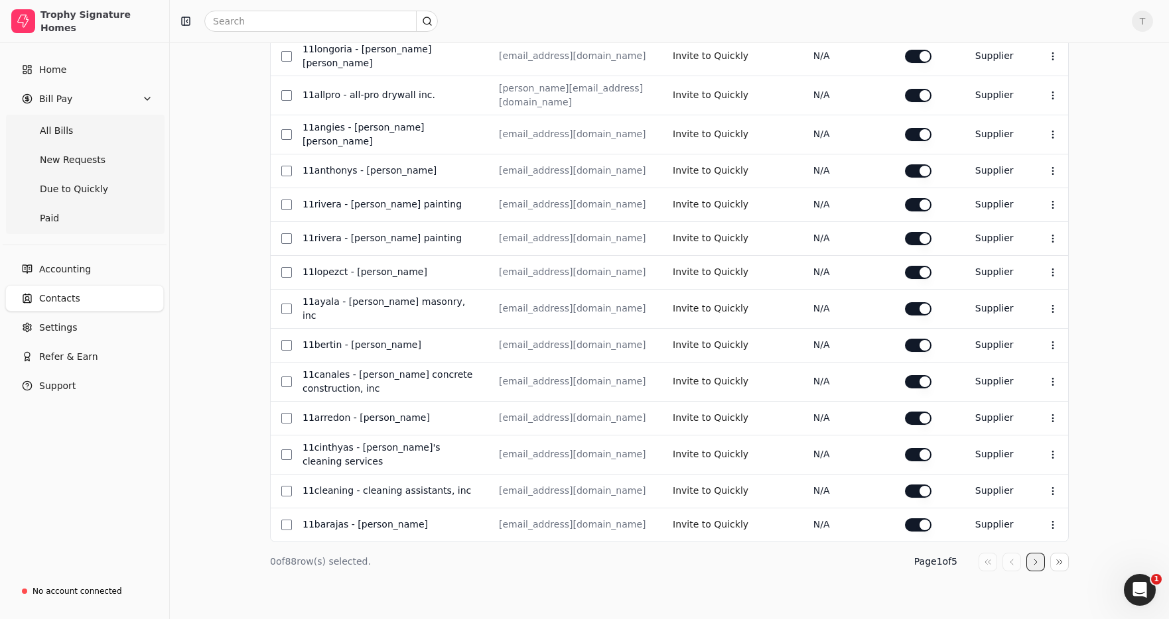
click at [1031, 556] on button "button" at bounding box center [1035, 562] width 19 height 19
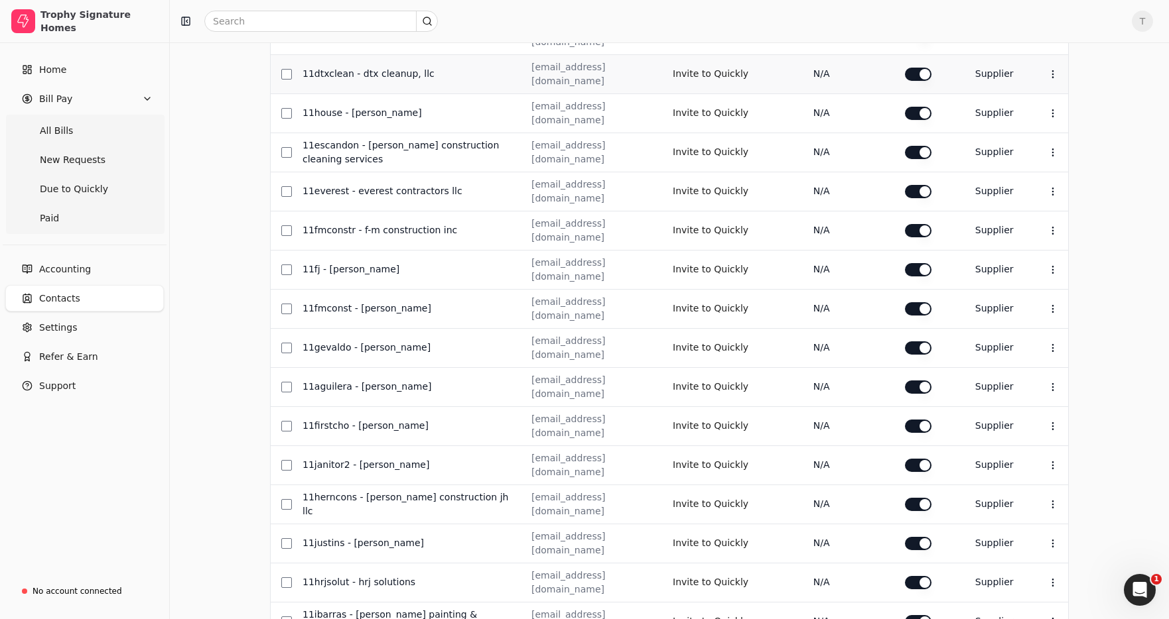
scroll to position [388, 0]
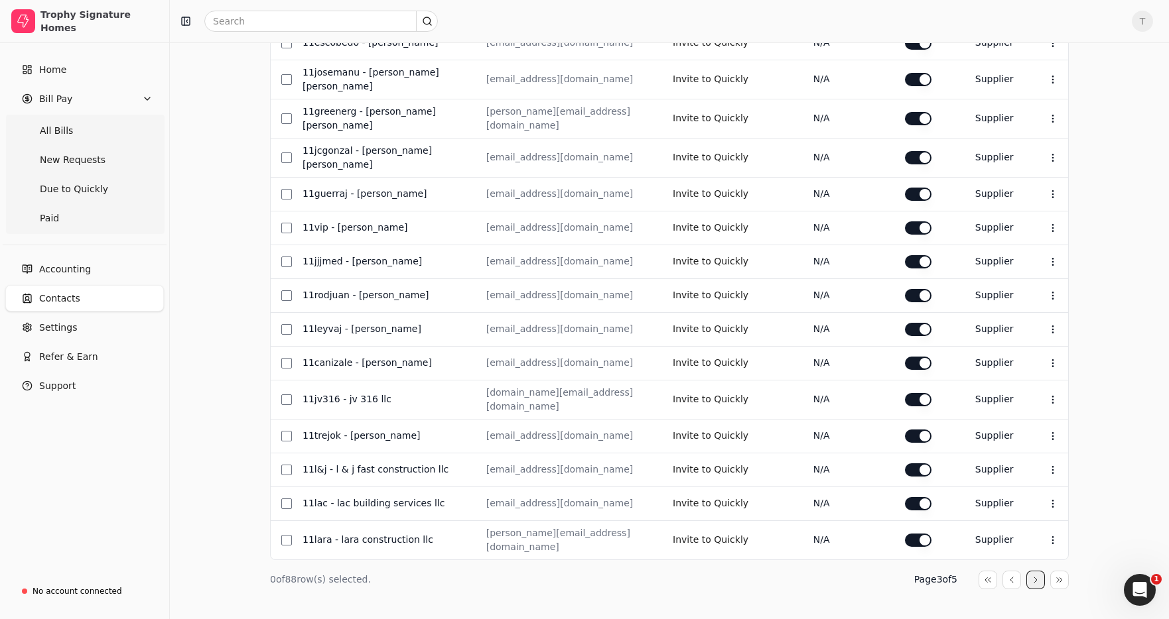
scroll to position [0, 0]
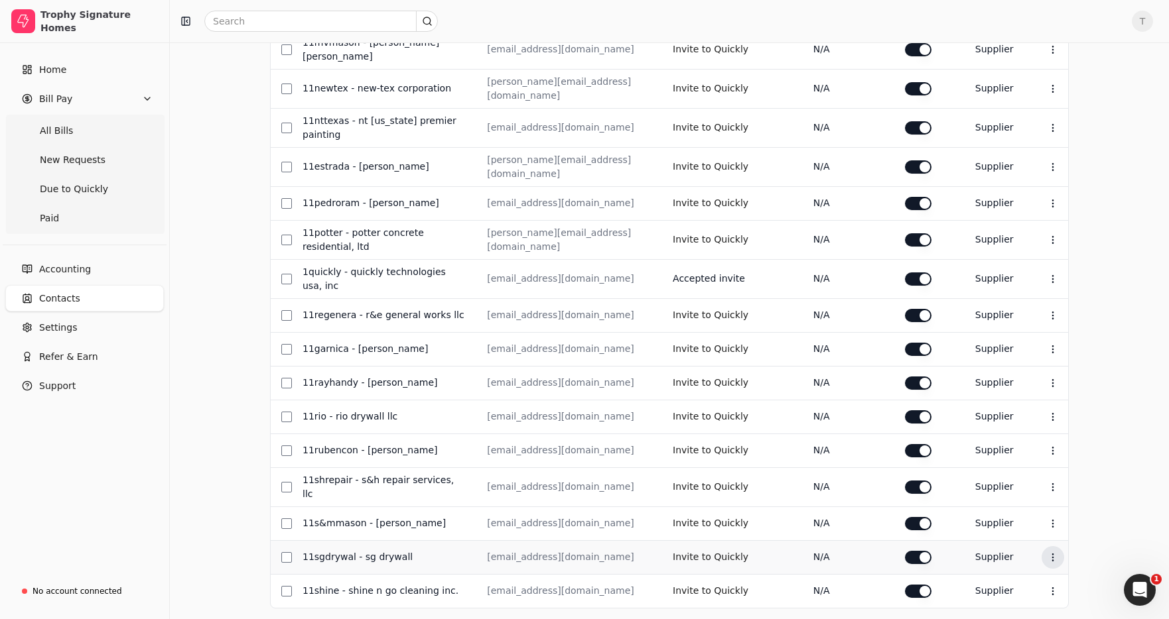
scroll to position [383, 0]
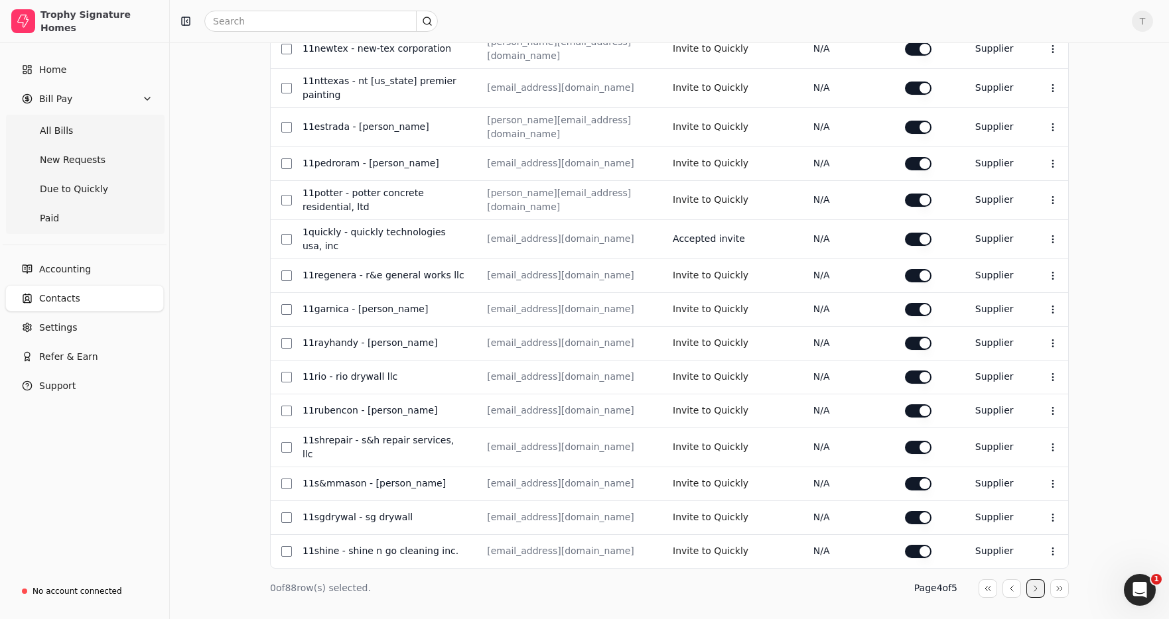
click at [1036, 580] on button "button" at bounding box center [1035, 589] width 19 height 19
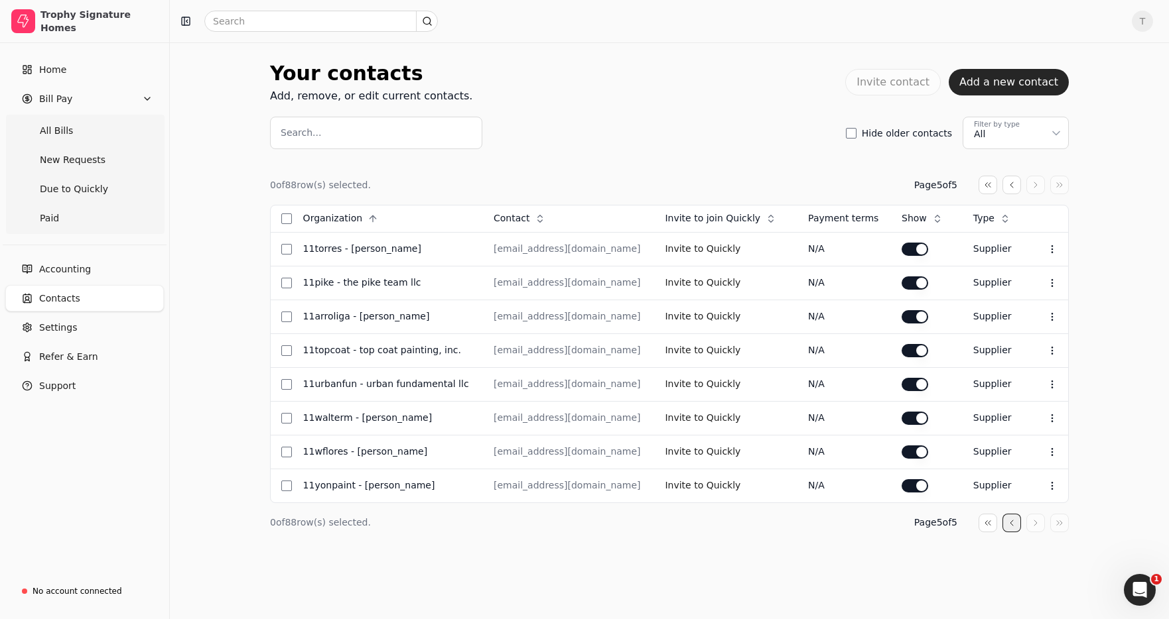
click at [1009, 523] on button "button" at bounding box center [1011, 523] width 19 height 19
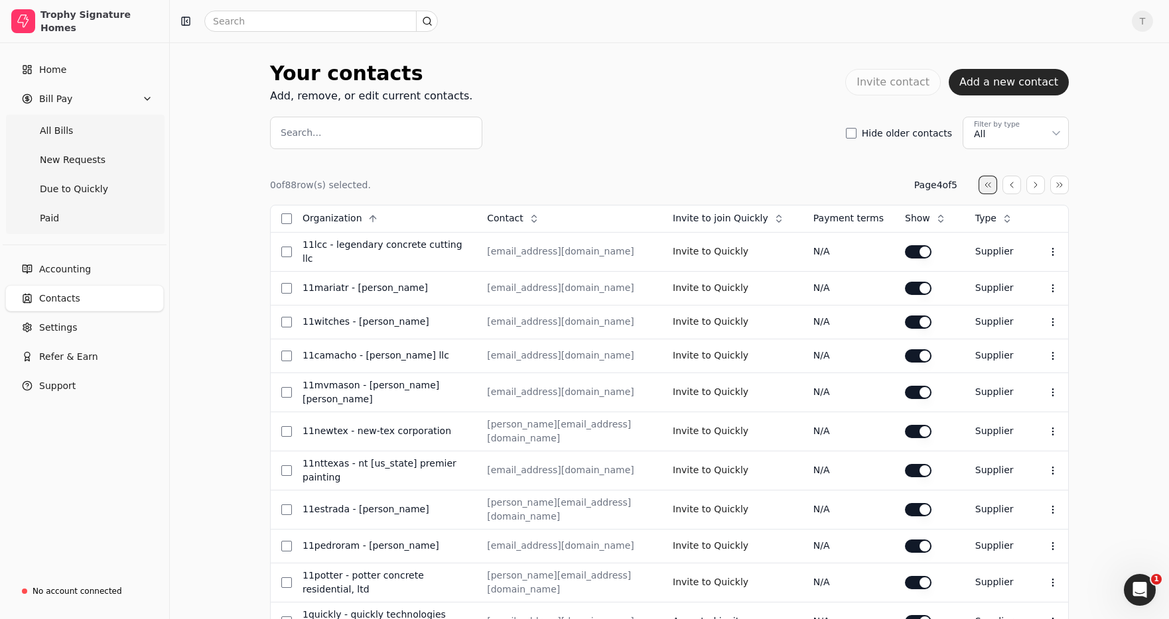
click at [994, 186] on button "button" at bounding box center [987, 185] width 19 height 19
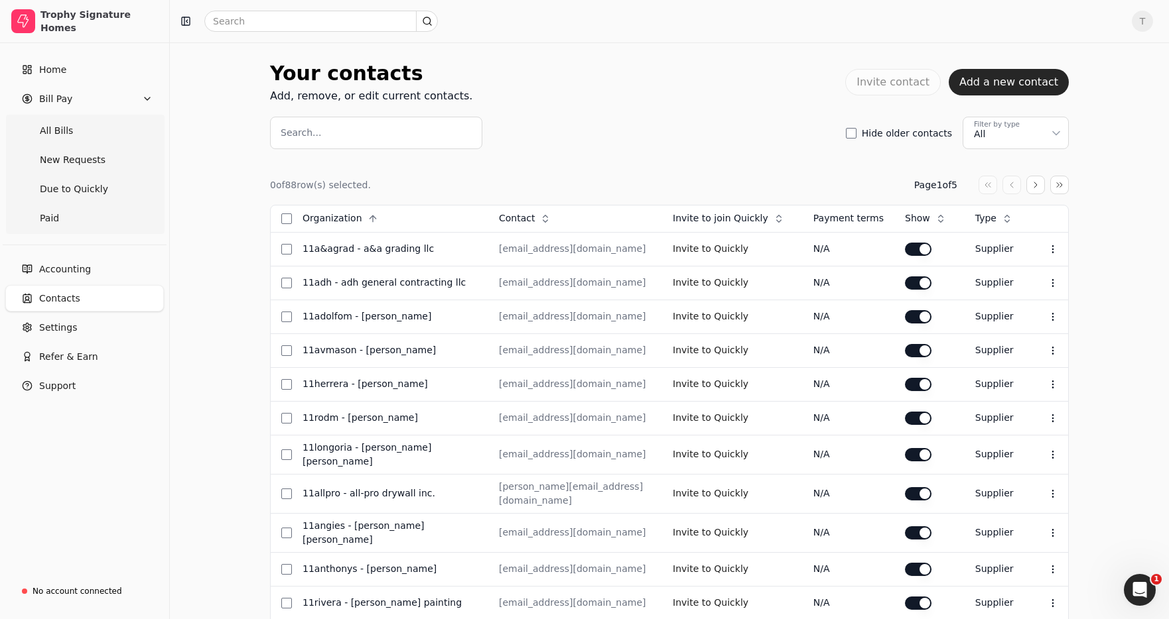
click at [637, 128] on div "Search... Hide older contacts Filter by type All" at bounding box center [669, 133] width 799 height 33
drag, startPoint x: 52, startPoint y: 133, endPoint x: 15, endPoint y: 155, distance: 44.0
click at [52, 133] on span "All Bills" at bounding box center [56, 131] width 33 height 14
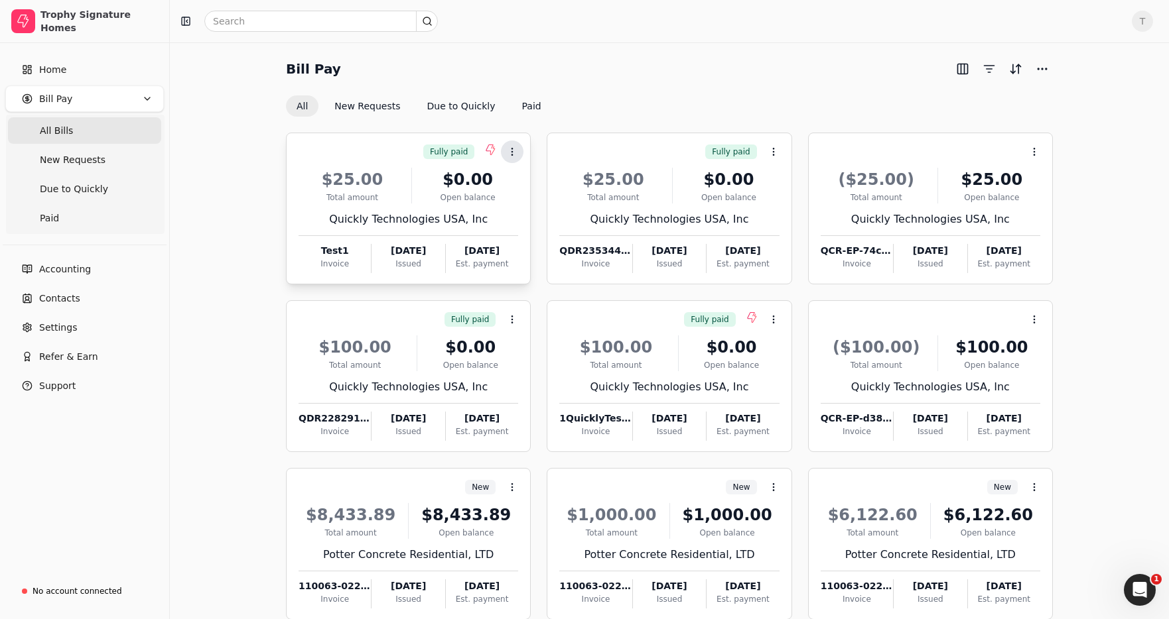
click at [514, 152] on icon at bounding box center [512, 152] width 11 height 11
click at [72, 331] on span "Settings" at bounding box center [58, 328] width 38 height 14
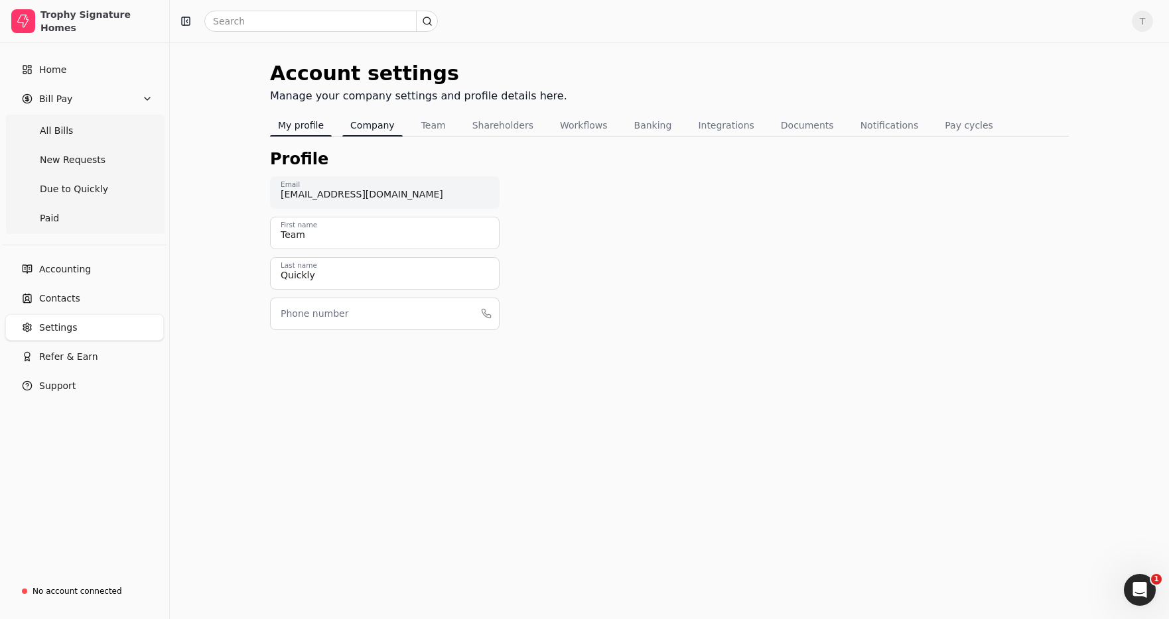
click at [361, 129] on button "Company" at bounding box center [372, 125] width 60 height 21
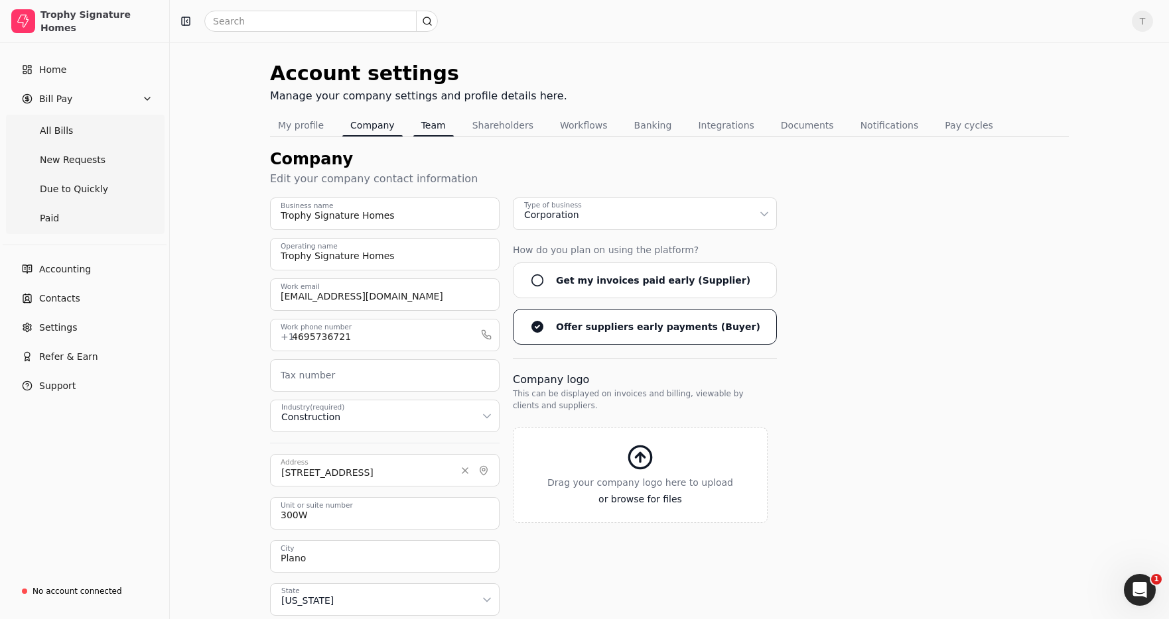
click at [426, 127] on button "Team" at bounding box center [433, 125] width 40 height 21
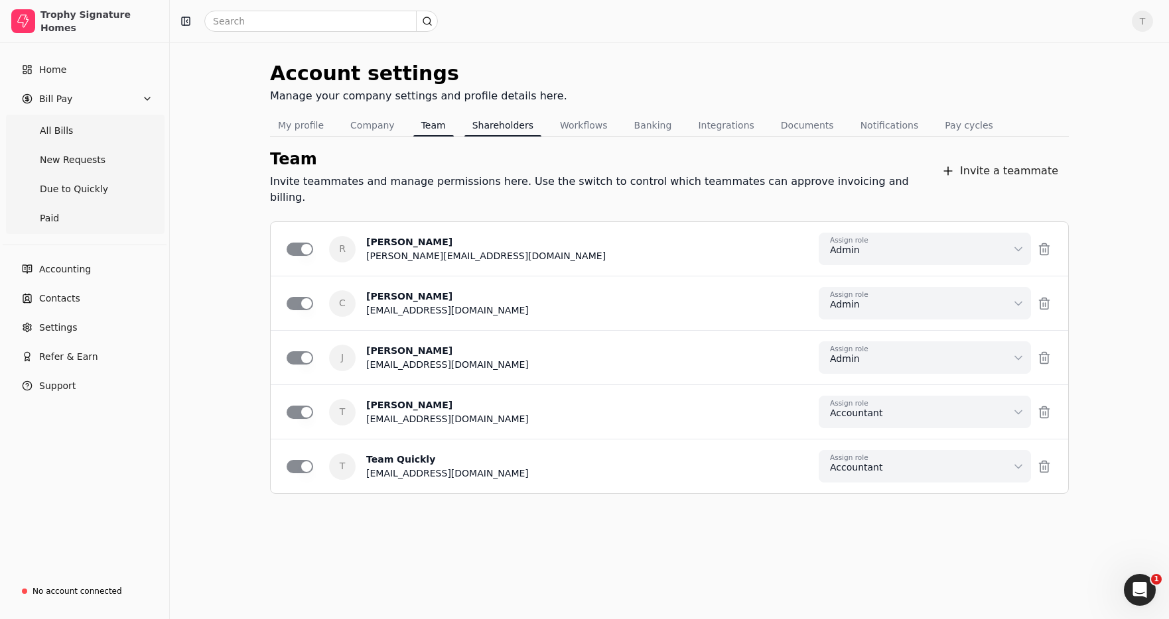
click at [486, 129] on button "Shareholders" at bounding box center [502, 125] width 77 height 21
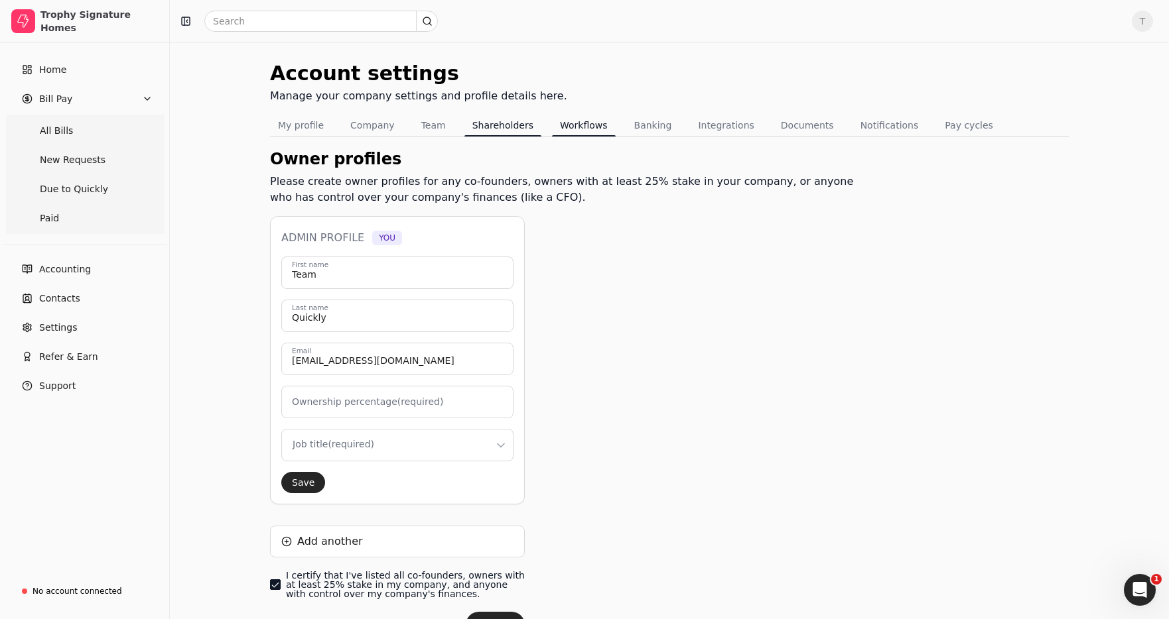
click at [575, 128] on button "Workflows" at bounding box center [584, 125] width 64 height 21
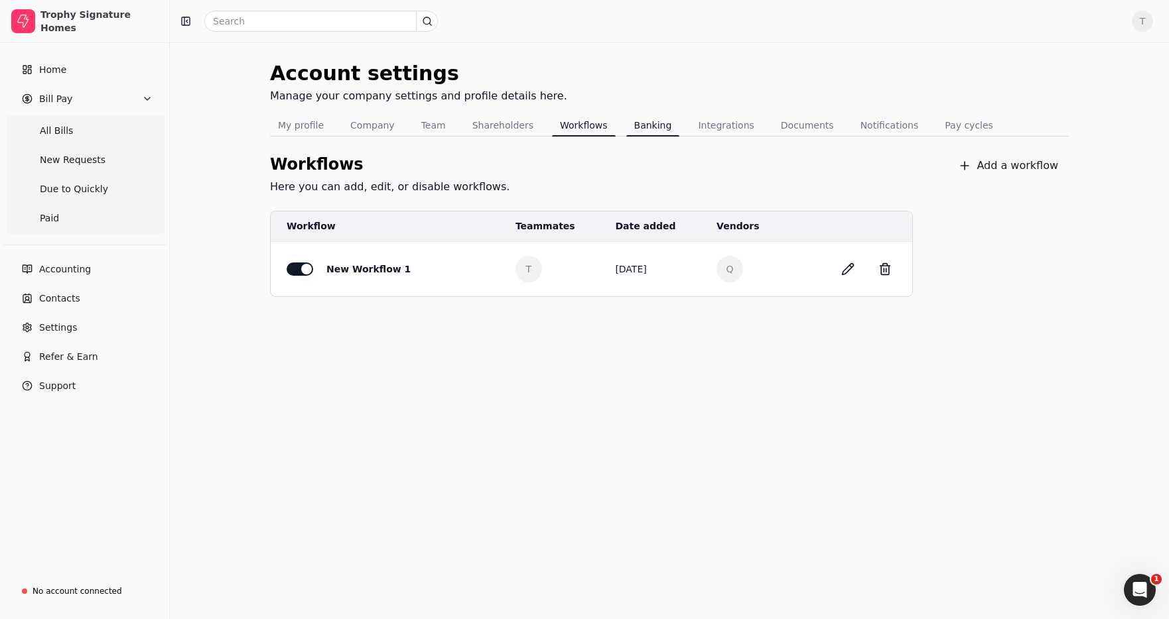
click at [635, 126] on button "Banking" at bounding box center [653, 125] width 54 height 21
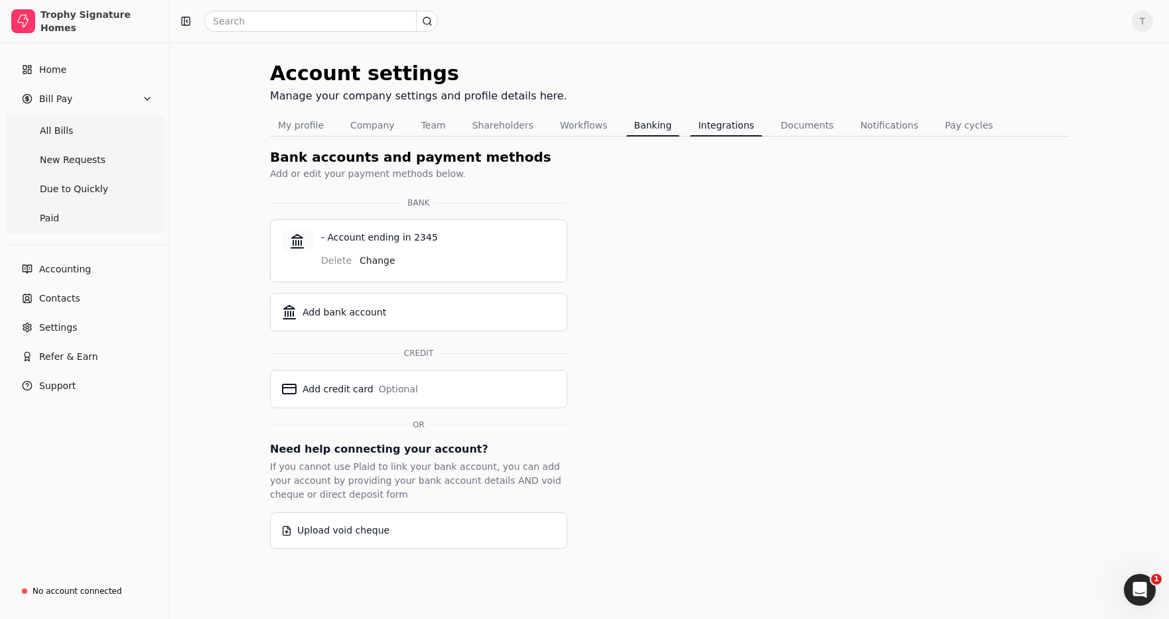
click at [716, 129] on button "Integrations" at bounding box center [726, 125] width 72 height 21
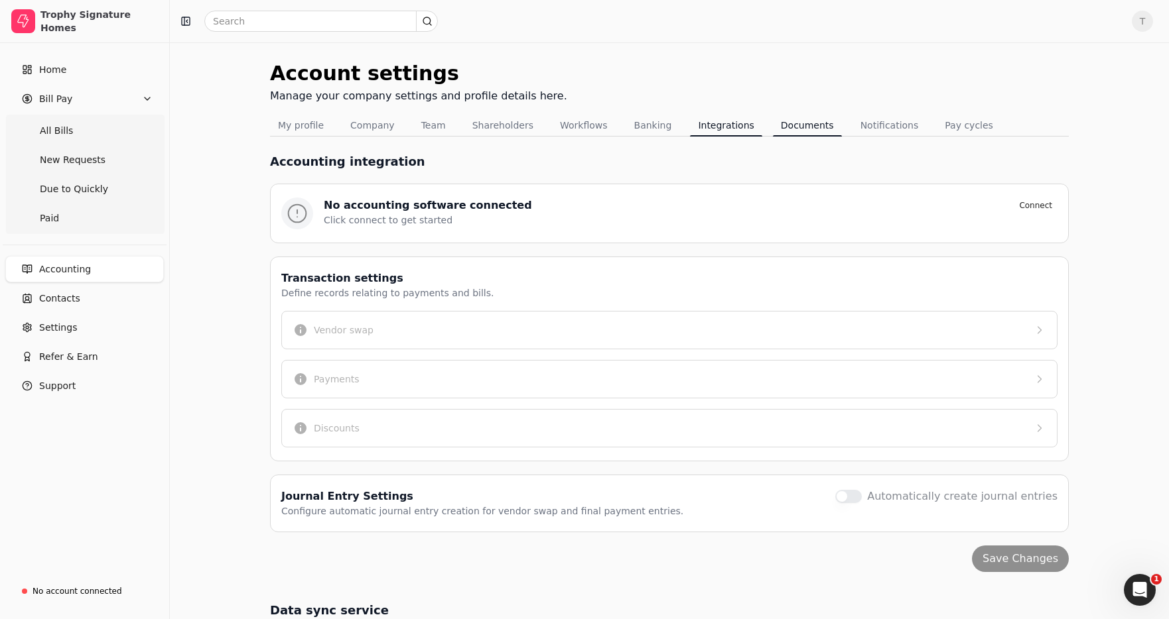
click at [791, 129] on button "Documents" at bounding box center [807, 125] width 69 height 21
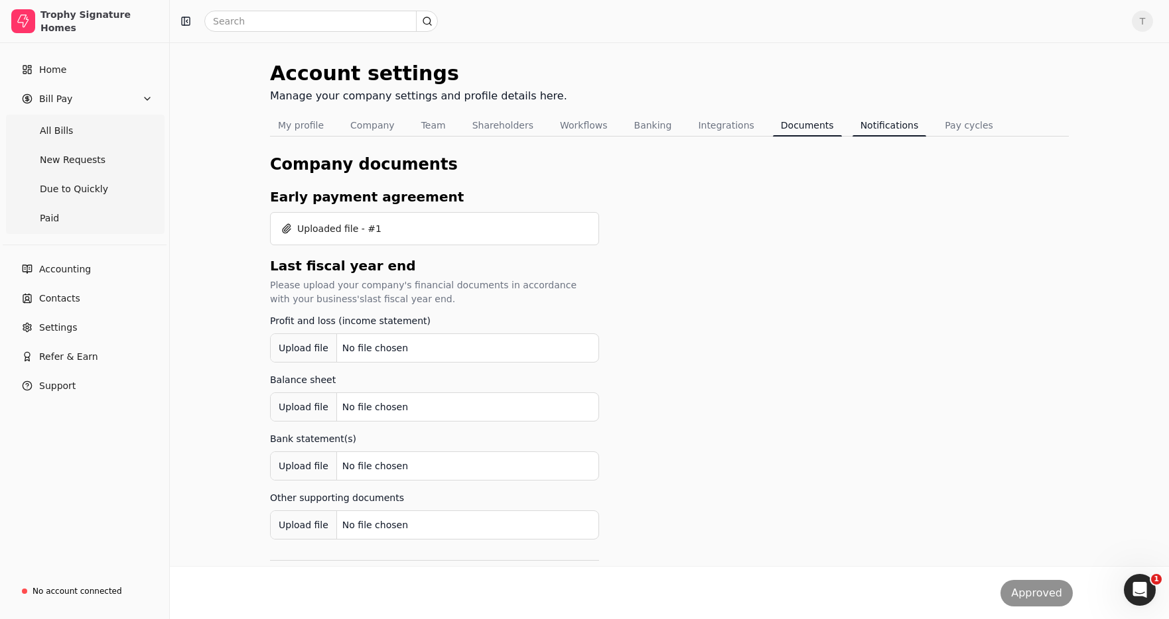
click at [863, 129] on button "Notifications" at bounding box center [889, 125] width 74 height 21
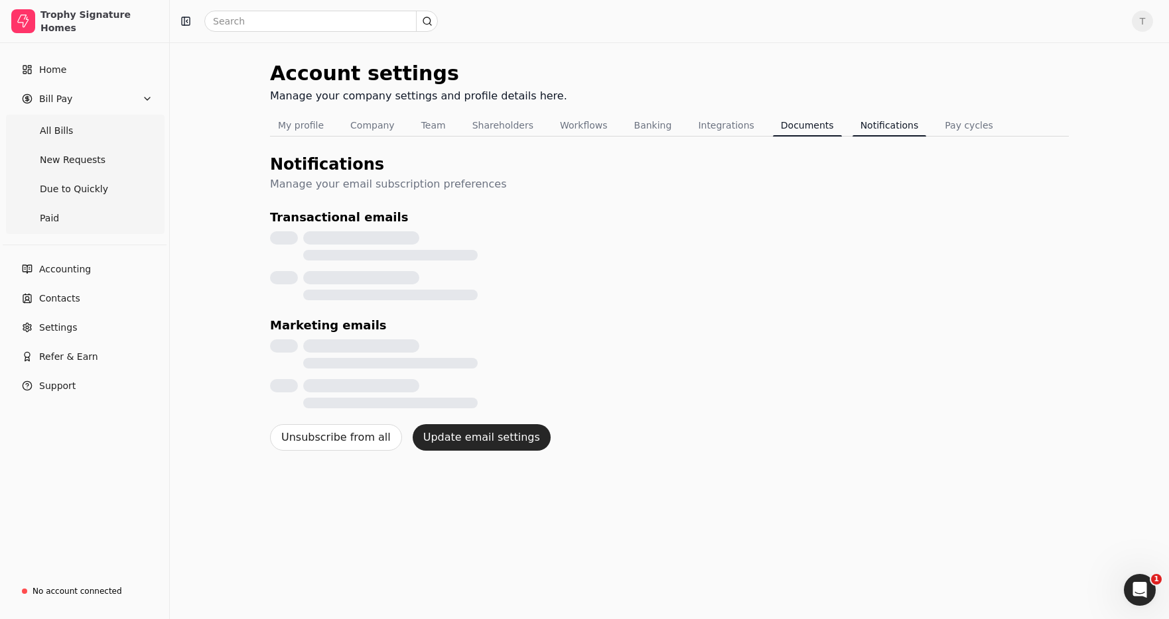
click at [778, 127] on button "Documents" at bounding box center [807, 125] width 69 height 21
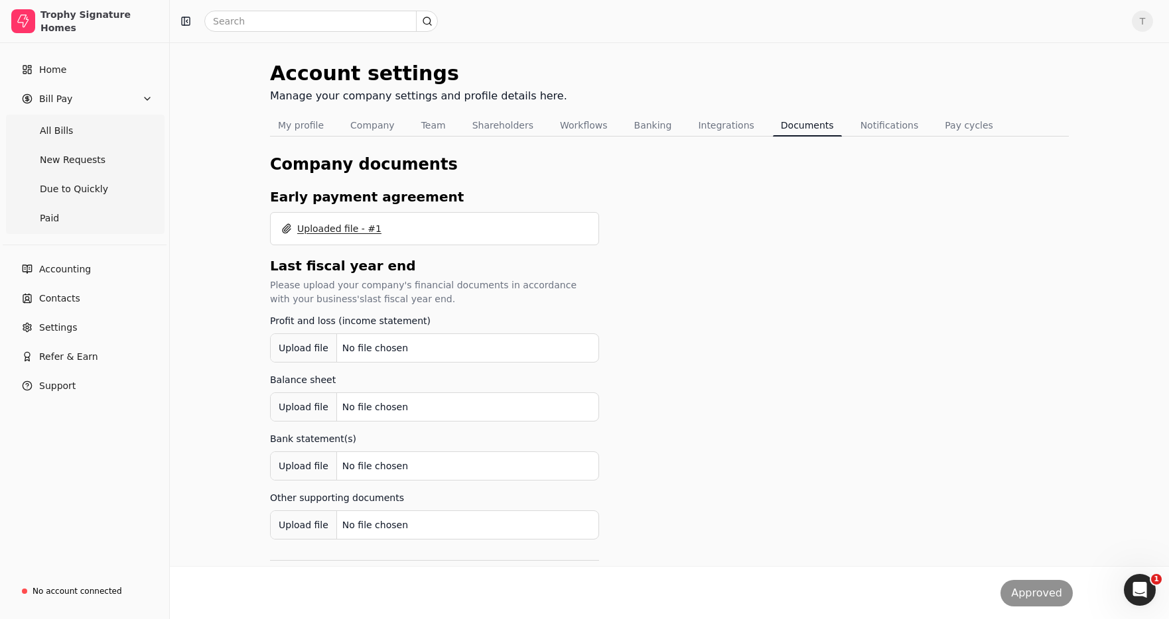
click at [345, 231] on span "Uploaded file - #1" at bounding box center [339, 229] width 84 height 14
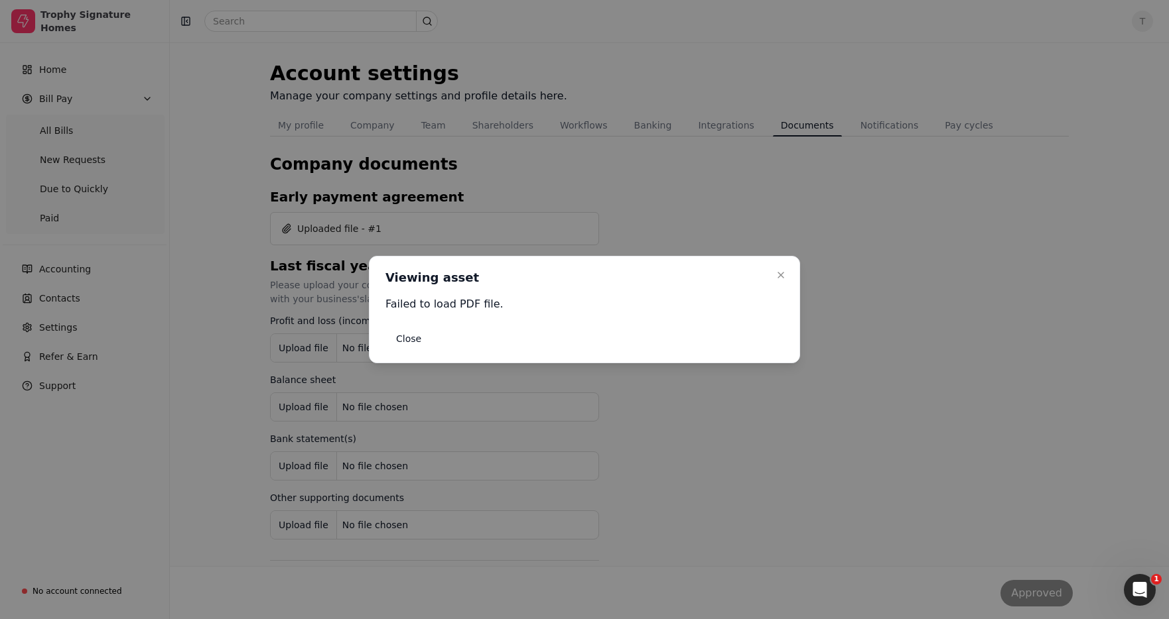
click at [791, 282] on div "Close Viewing asset Viewing asset Failed to load PDF file. Close" at bounding box center [584, 309] width 431 height 107
click at [788, 279] on button "Close" at bounding box center [781, 275] width 16 height 16
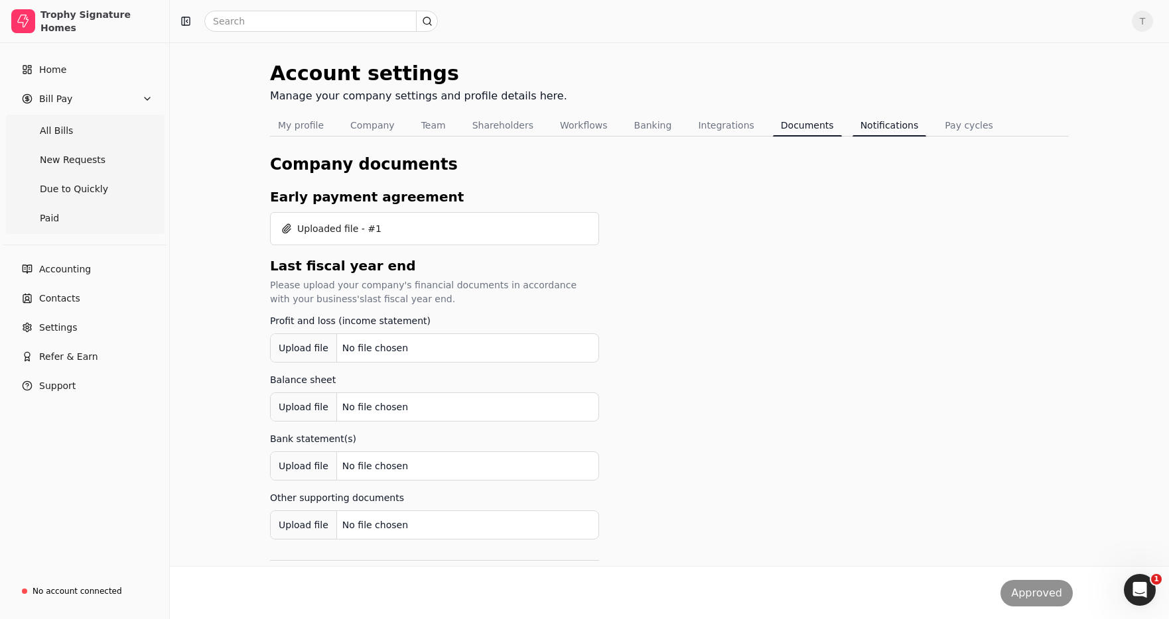
click at [886, 127] on button "Notifications" at bounding box center [889, 125] width 74 height 21
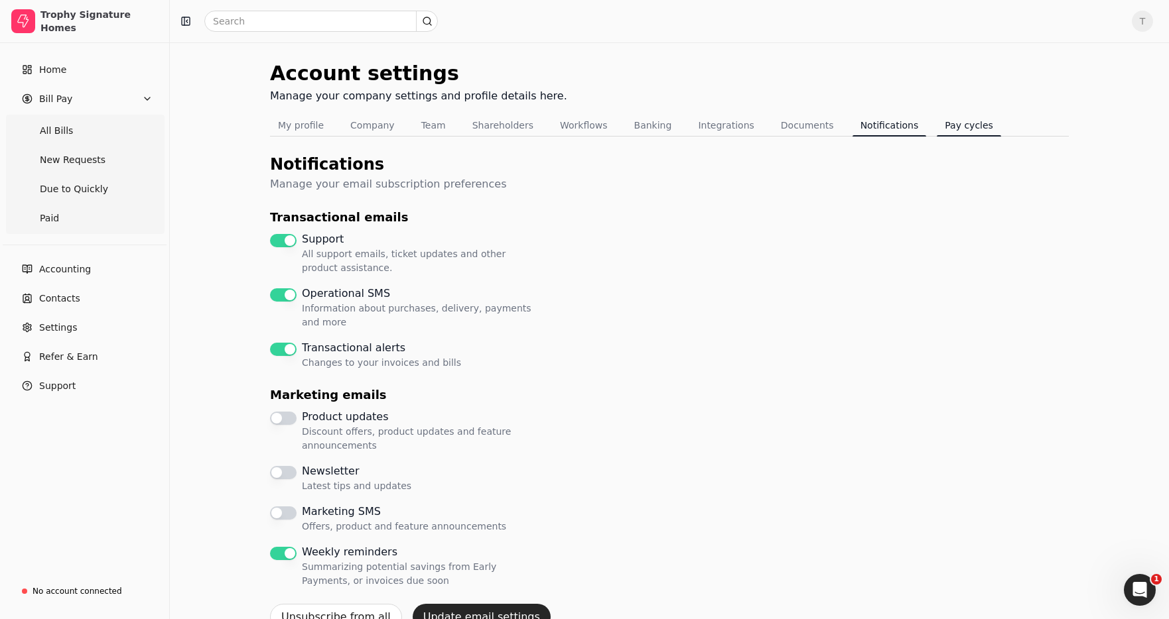
click at [964, 125] on button "Pay cycles" at bounding box center [969, 125] width 64 height 21
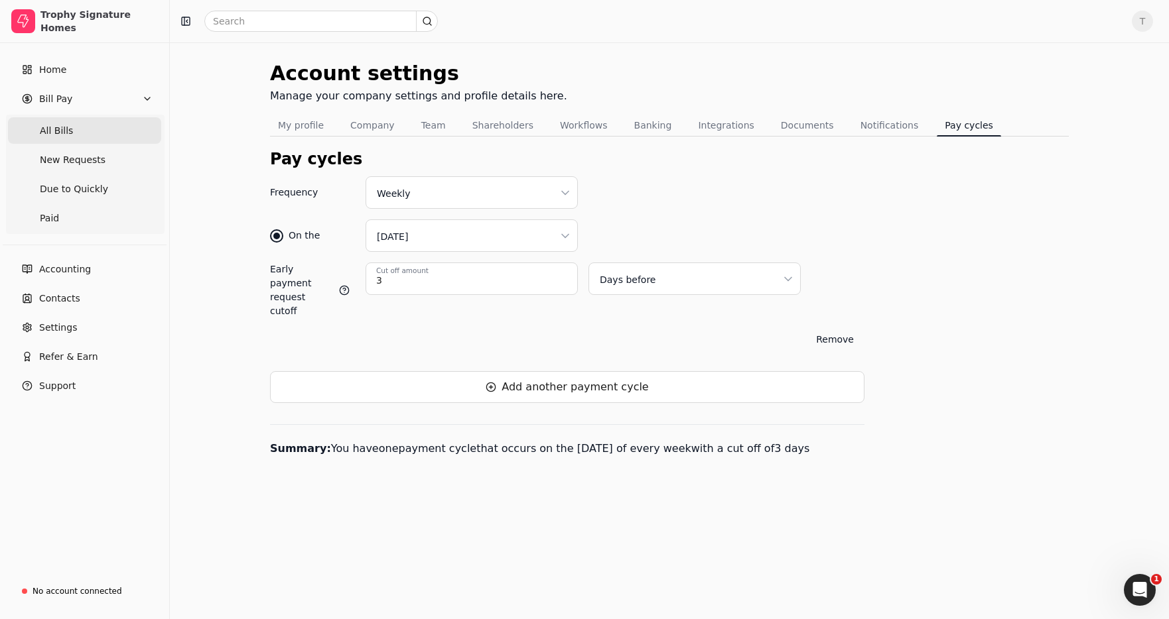
click at [96, 131] on Bills "All Bills" at bounding box center [84, 130] width 153 height 27
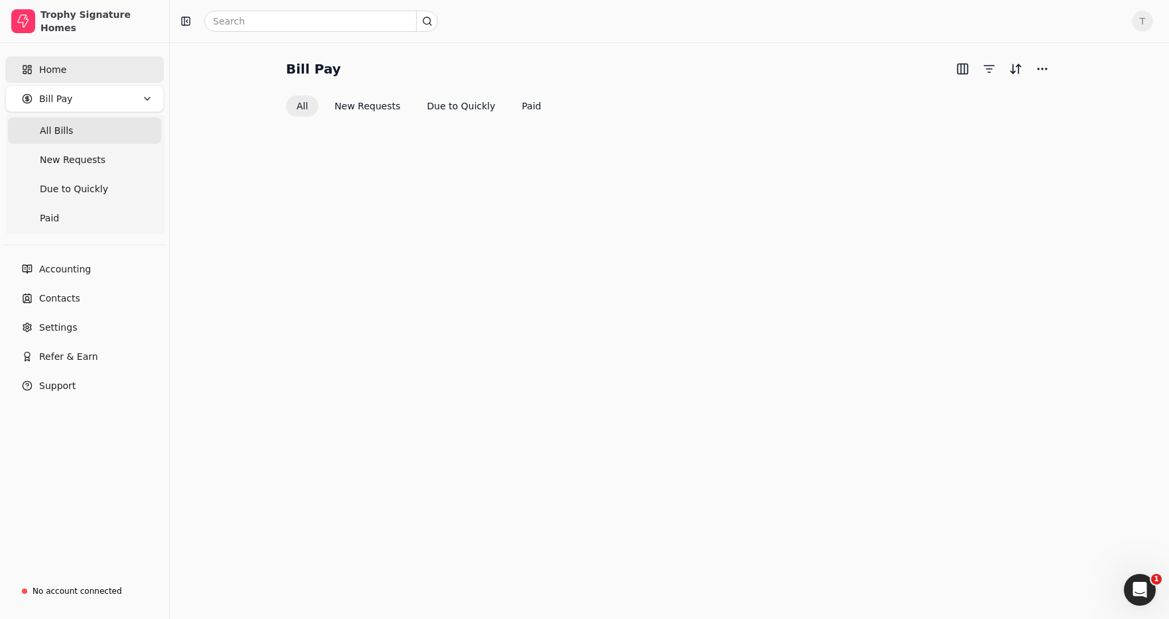
click at [62, 71] on span "Home" at bounding box center [52, 70] width 27 height 14
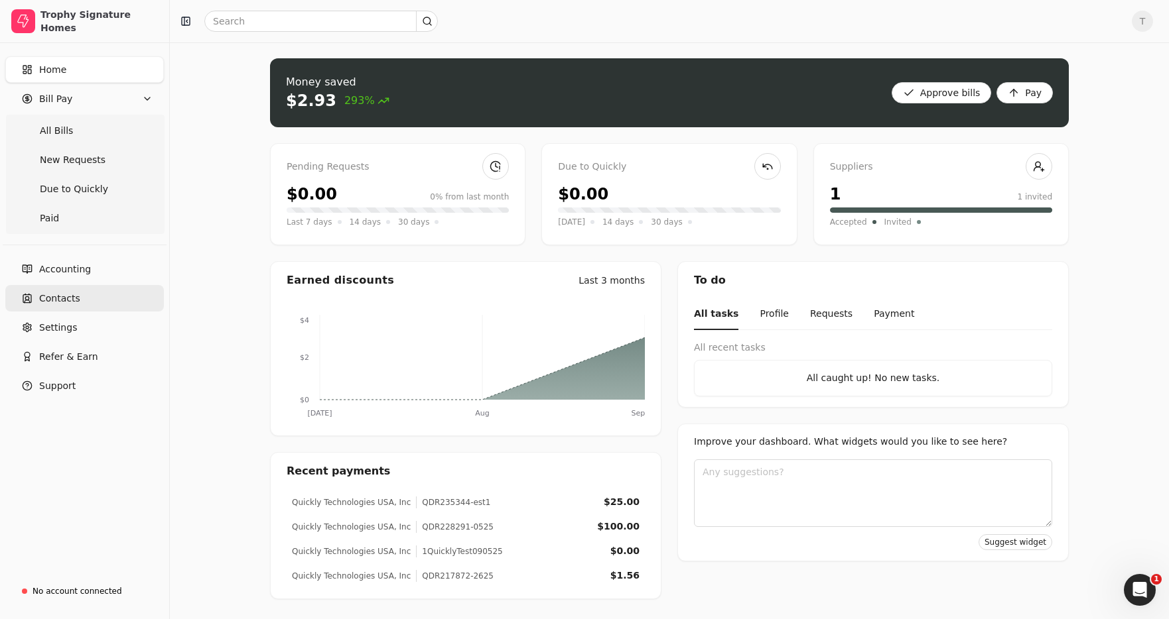
click at [82, 289] on link "Contacts" at bounding box center [84, 298] width 159 height 27
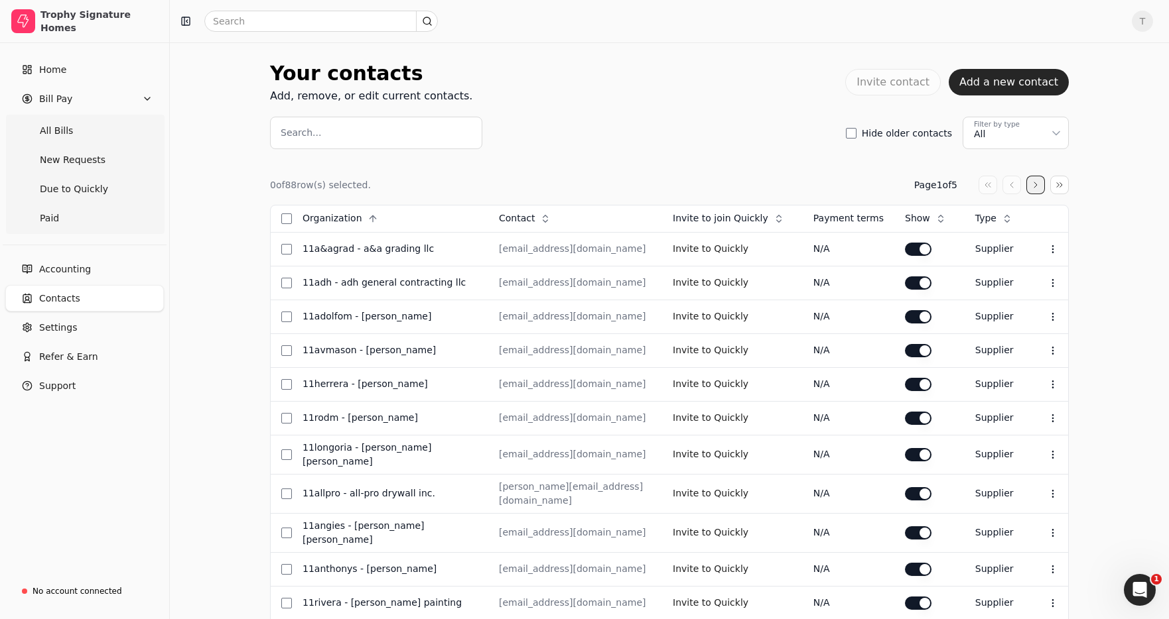
click at [1027, 186] on button "button" at bounding box center [1035, 185] width 19 height 19
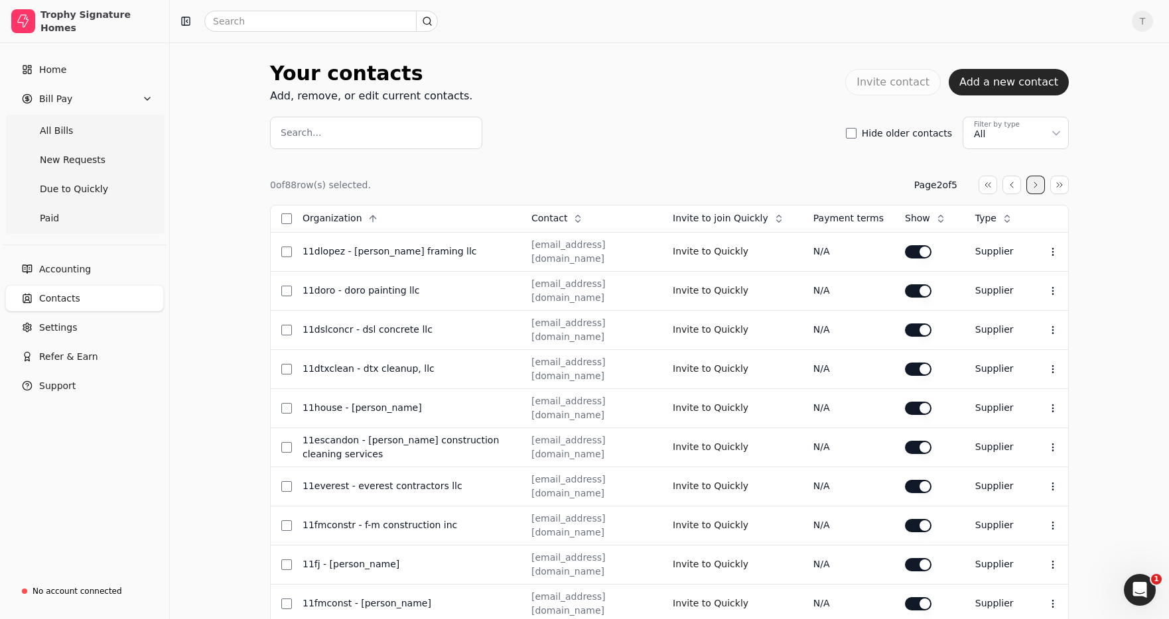
click at [1031, 191] on button "button" at bounding box center [1035, 185] width 19 height 19
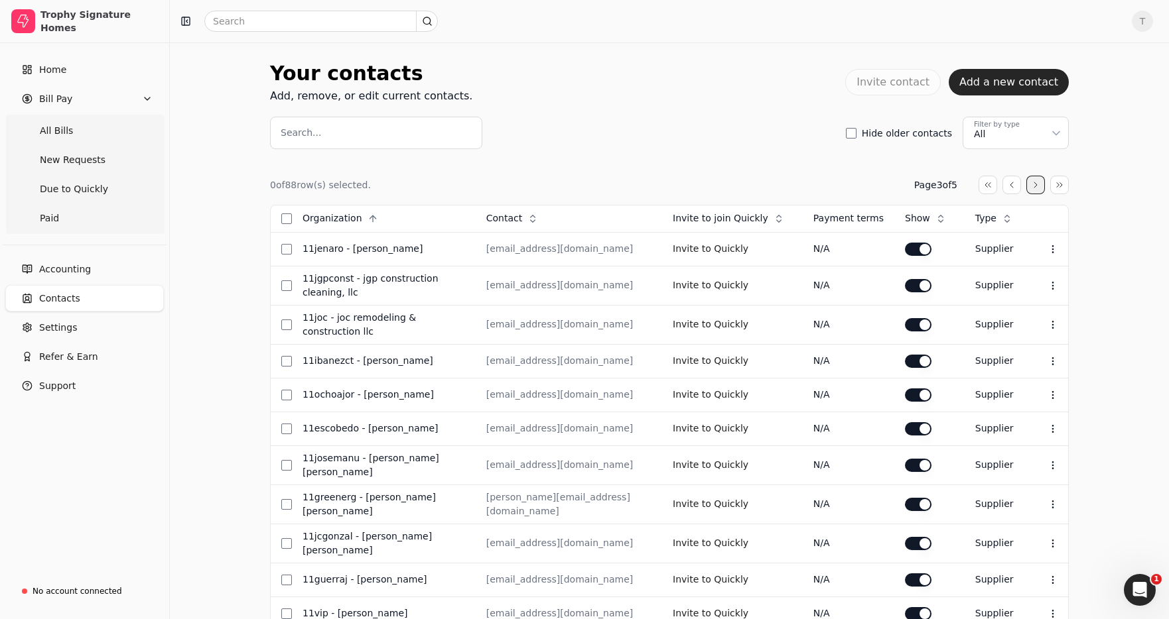
click at [1031, 187] on button "button" at bounding box center [1035, 185] width 19 height 19
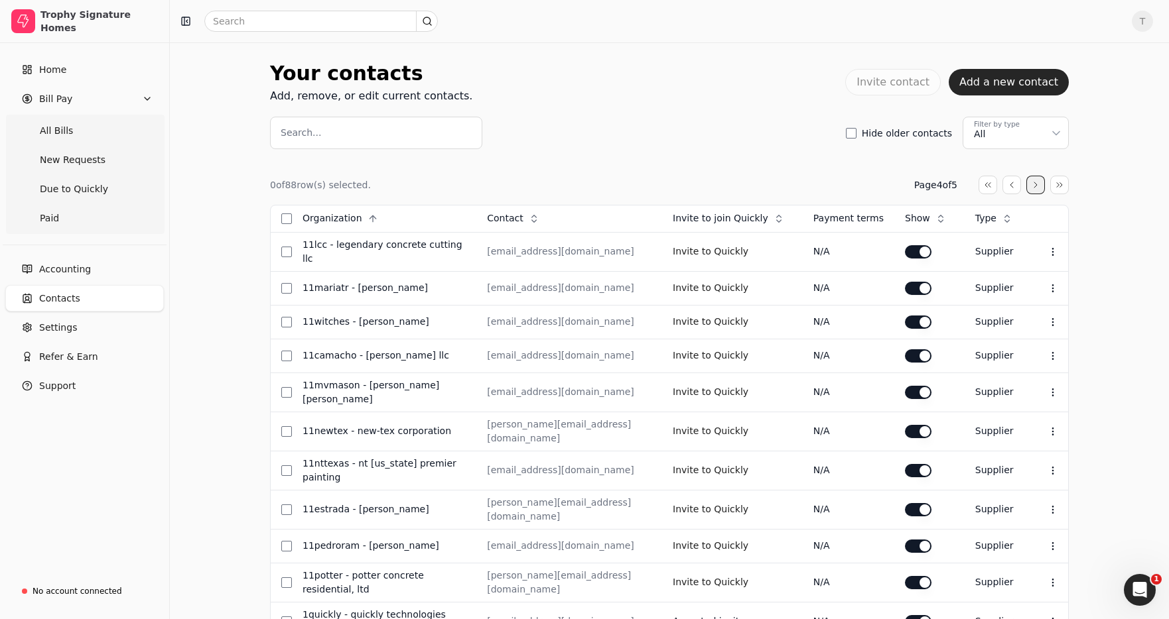
click at [1031, 182] on button "button" at bounding box center [1035, 185] width 19 height 19
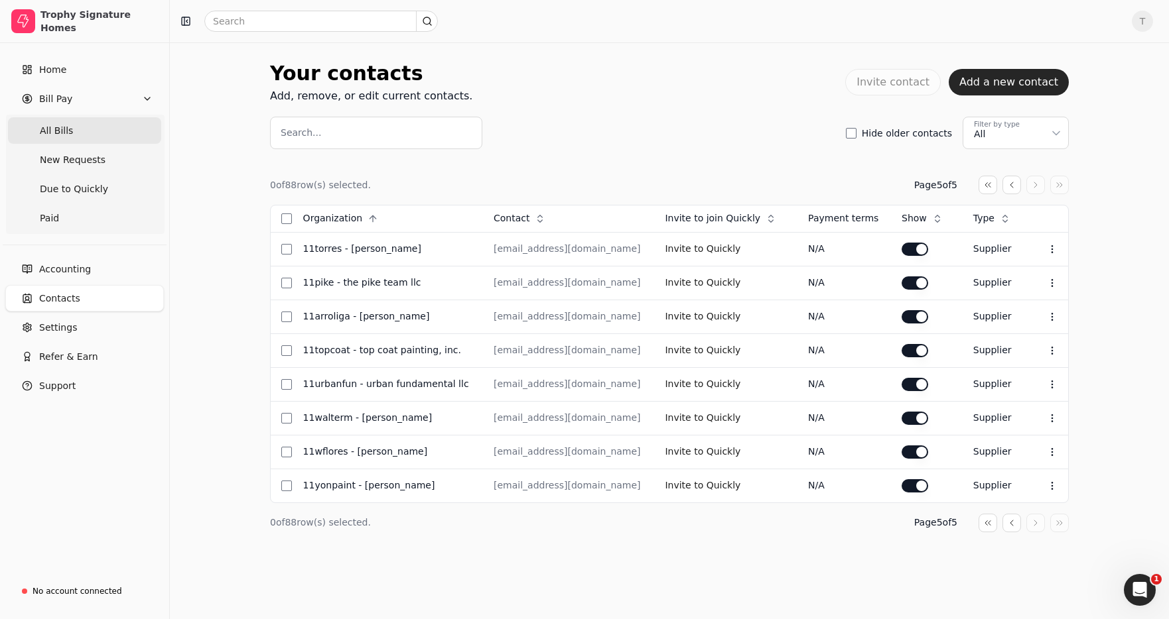
click at [64, 128] on span "All Bills" at bounding box center [56, 131] width 33 height 14
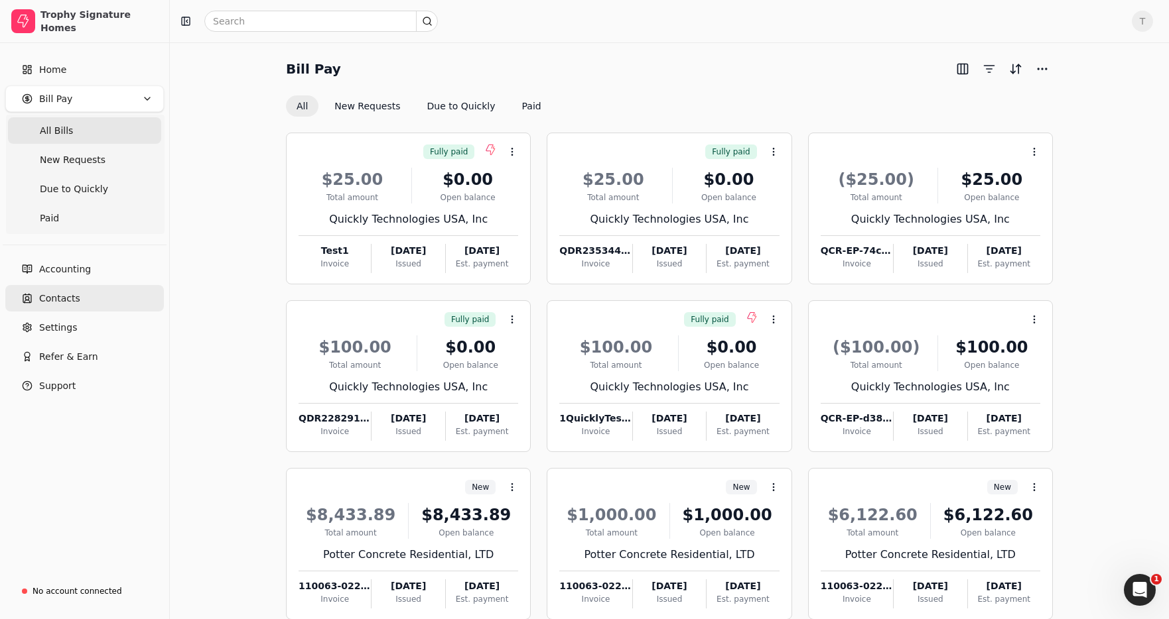
click at [109, 298] on link "Contacts" at bounding box center [84, 298] width 159 height 27
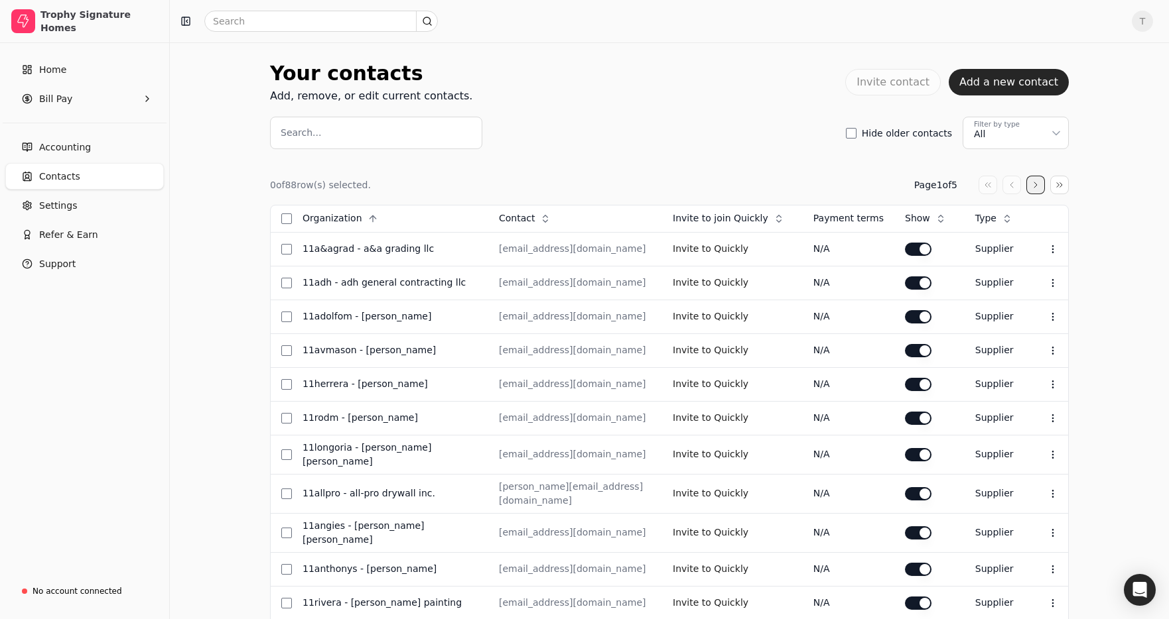
click at [1033, 178] on button "button" at bounding box center [1035, 185] width 19 height 19
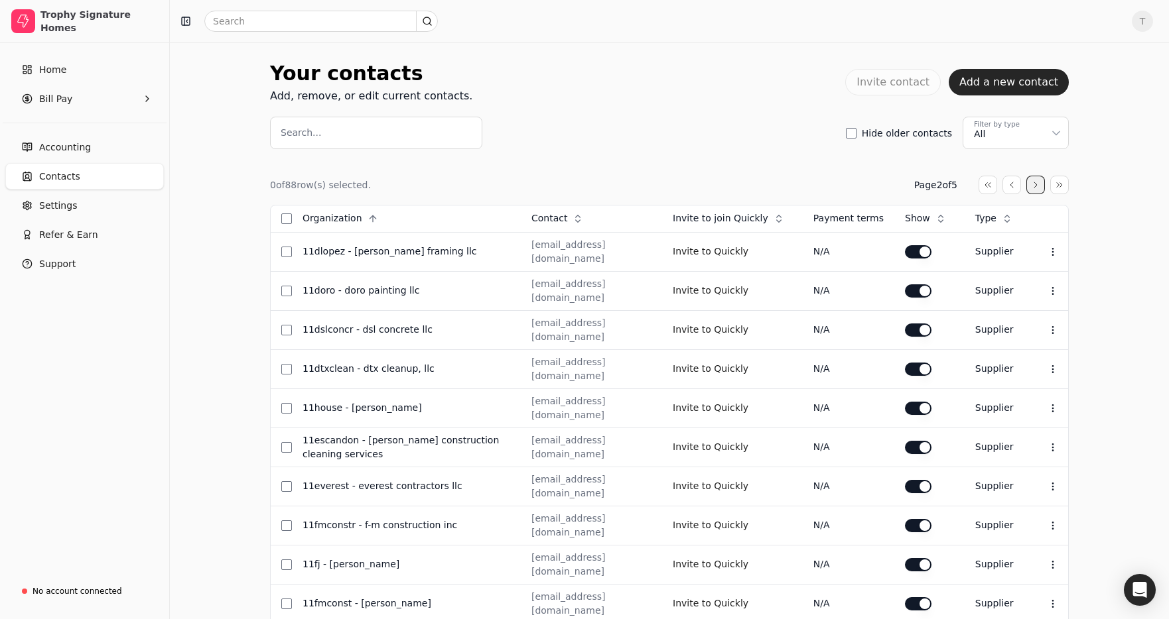
click at [1033, 183] on button "button" at bounding box center [1035, 185] width 19 height 19
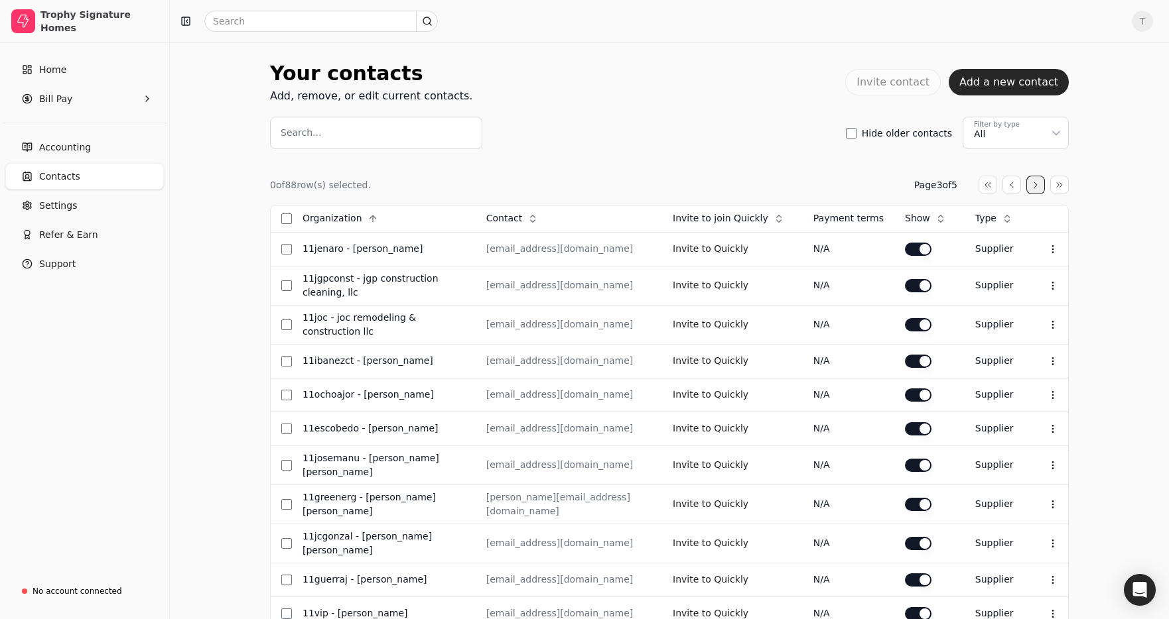
click at [1031, 187] on button "button" at bounding box center [1035, 185] width 19 height 19
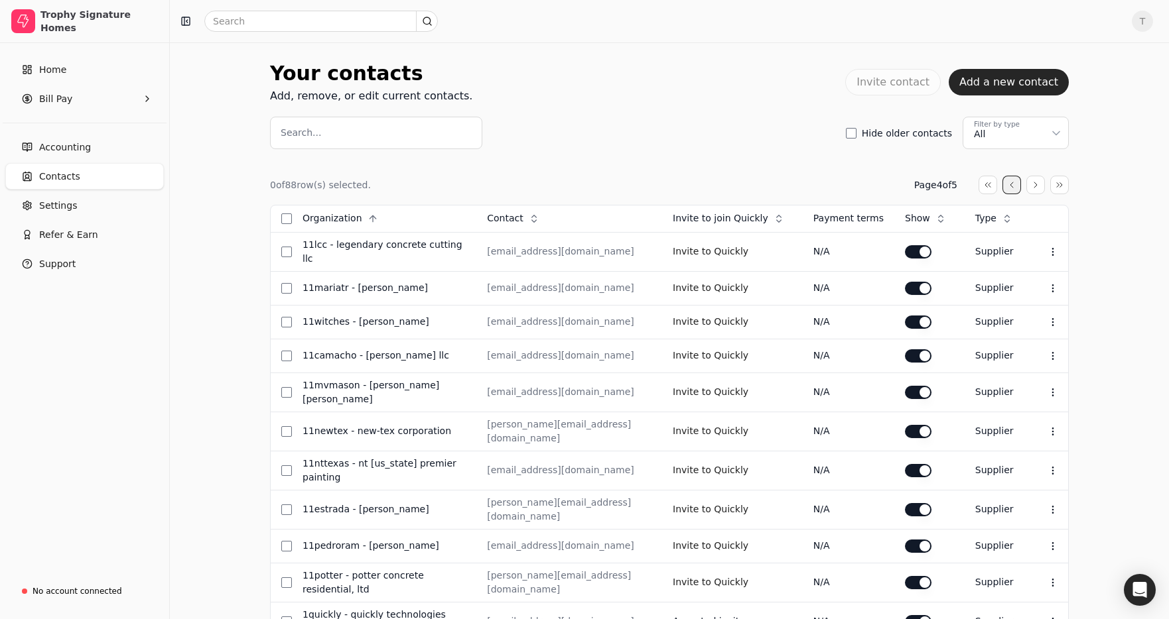
drag, startPoint x: 1030, startPoint y: 184, endPoint x: 1011, endPoint y: 183, distance: 18.6
click at [1025, 183] on div at bounding box center [1023, 185] width 90 height 19
click at [546, 155] on div "0 of 88 row(s) selected. Page 4 of 5 Organization Context Menu Button Contact C…" at bounding box center [669, 578] width 799 height 858
